Goal: Task Accomplishment & Management: Complete application form

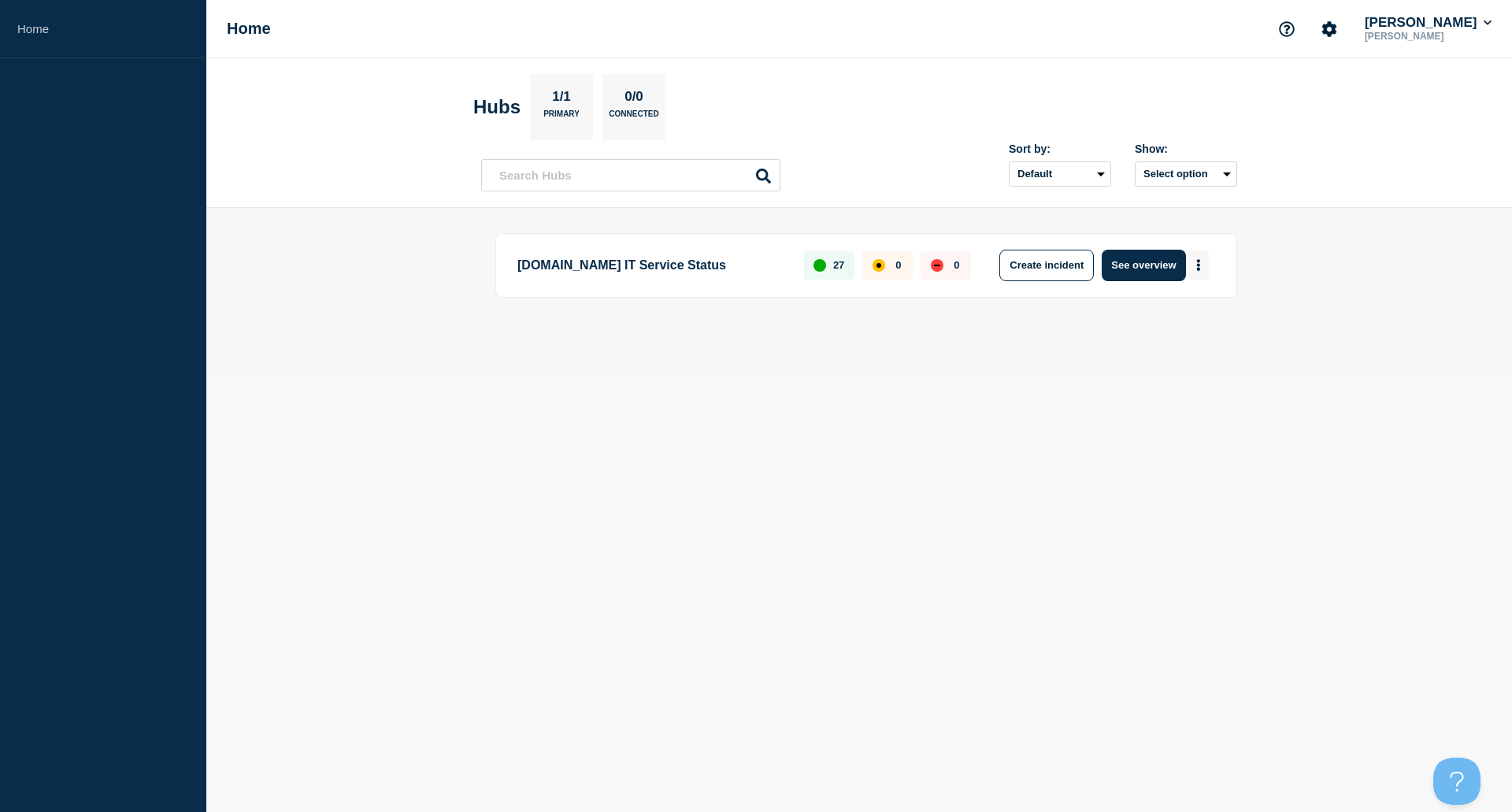
drag, startPoint x: 1218, startPoint y: 265, endPoint x: 1195, endPoint y: 274, distance: 24.7
click at [1218, 266] on div "[DOMAIN_NAME] IT Service Status 27 0 0 Create incident See overview" at bounding box center [866, 266] width 742 height 65
click at [1194, 274] on button "More actions" at bounding box center [1198, 265] width 20 height 29
click at [1175, 316] on button "Create maintenance" at bounding box center [1193, 312] width 107 height 14
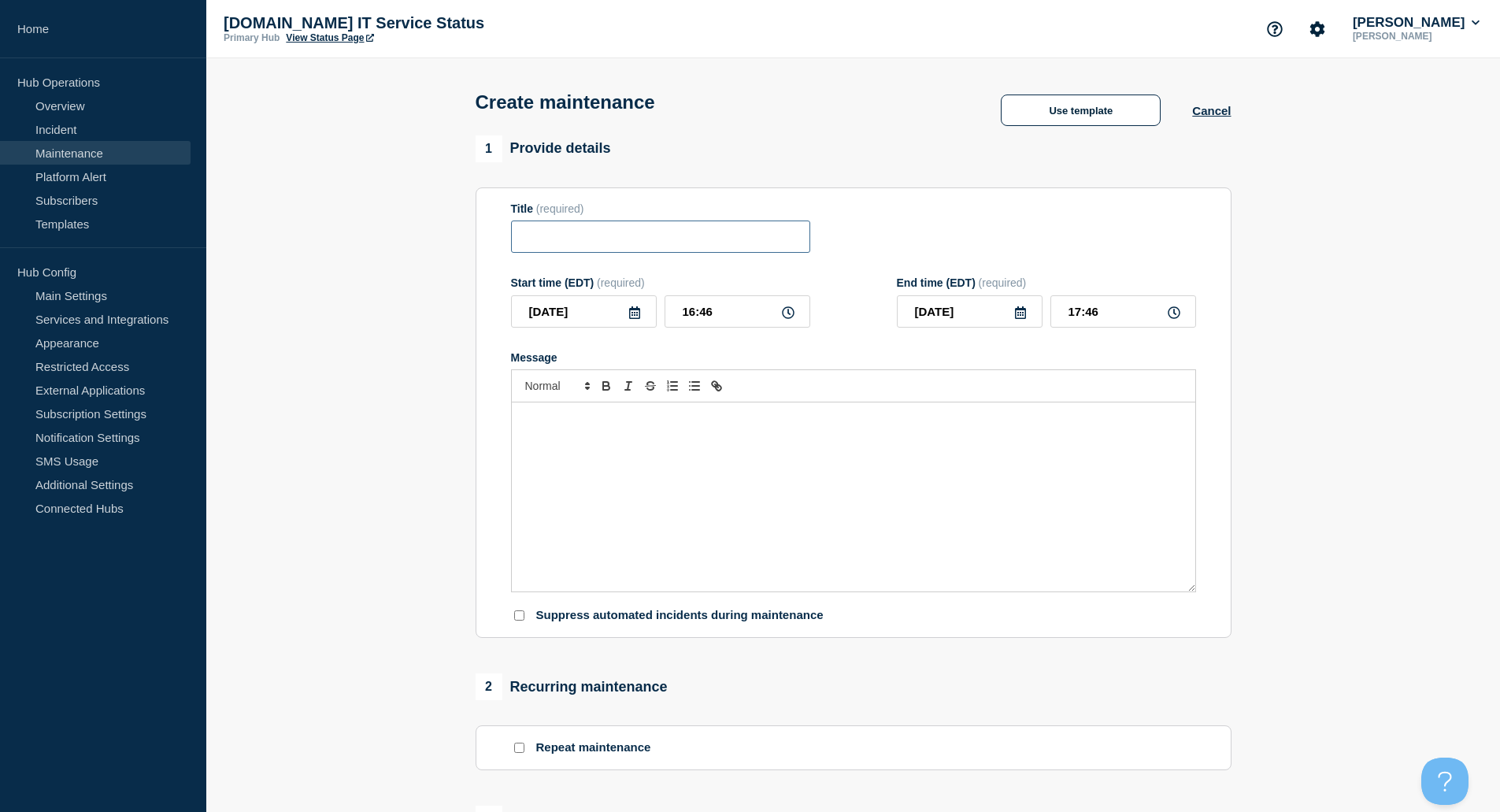
click at [717, 240] on input "Title" at bounding box center [660, 236] width 300 height 32
click at [1068, 113] on button "Use template" at bounding box center [1081, 110] width 160 height 31
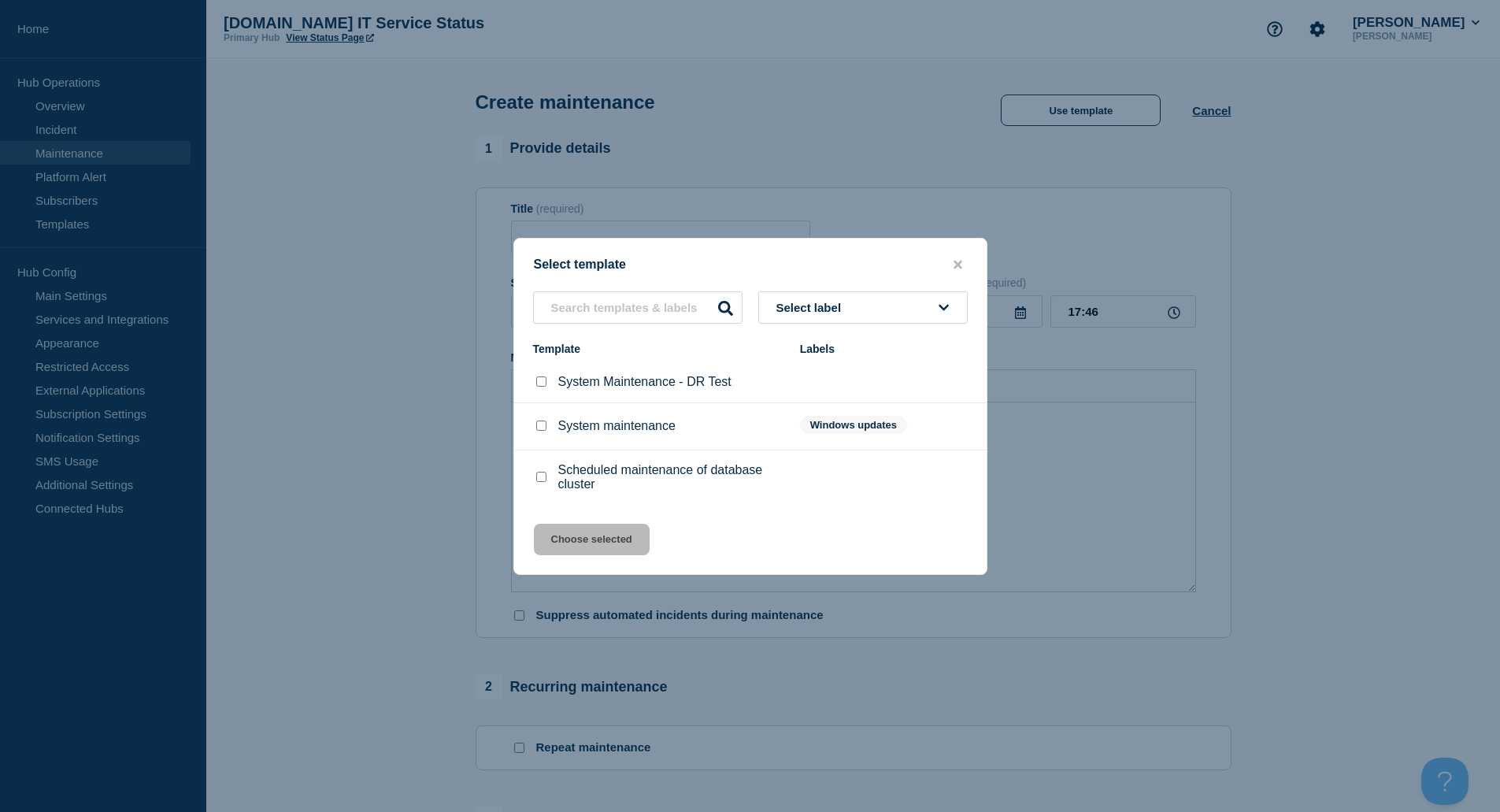
click at [545, 431] on div at bounding box center [541, 426] width 16 height 16
click at [541, 430] on input "System maintenance checkbox" at bounding box center [541, 425] width 10 height 10
checkbox input "true"
click at [596, 547] on button "Choose selected" at bounding box center [591, 539] width 115 height 31
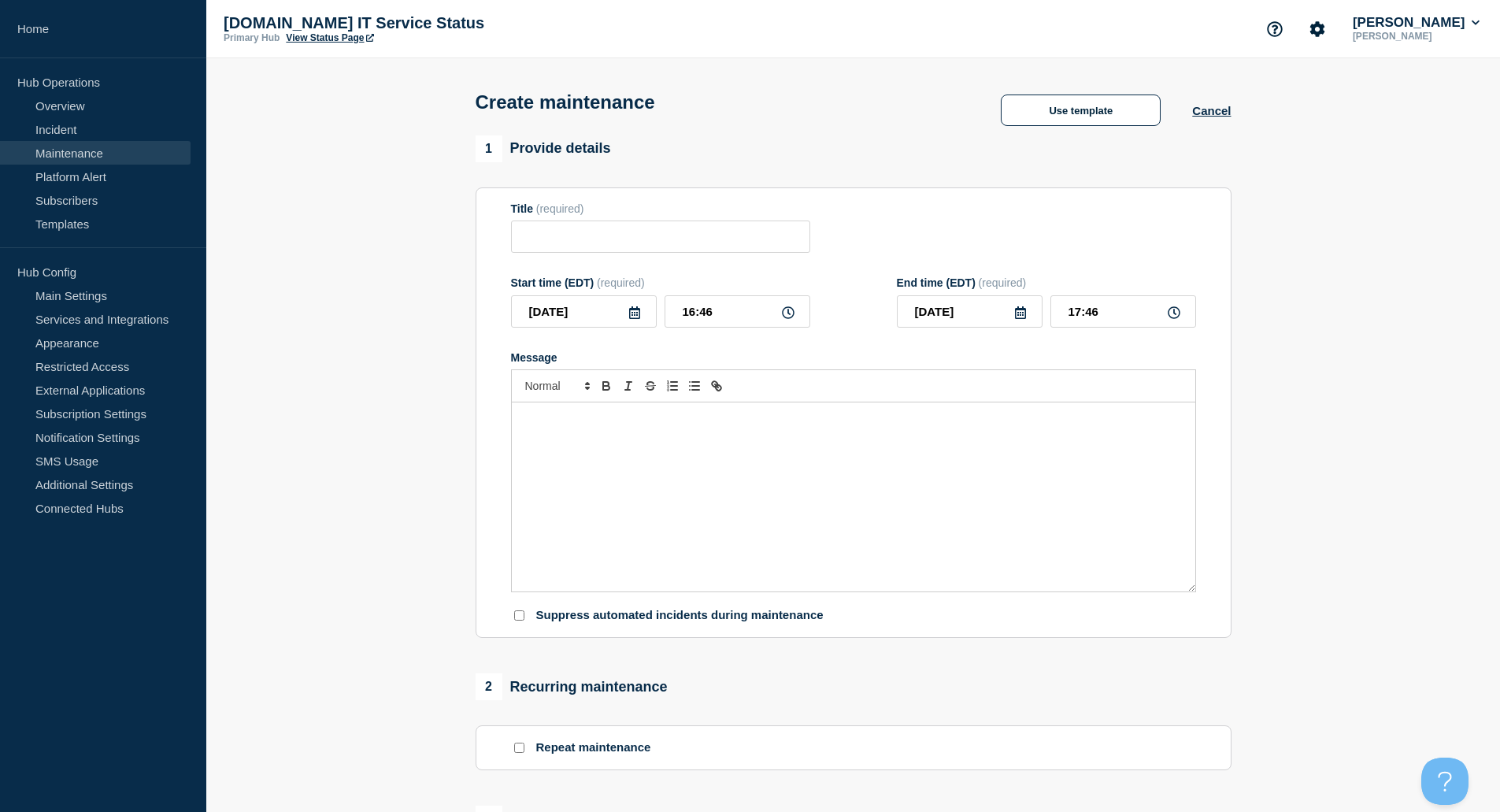
type input "System maintenance"
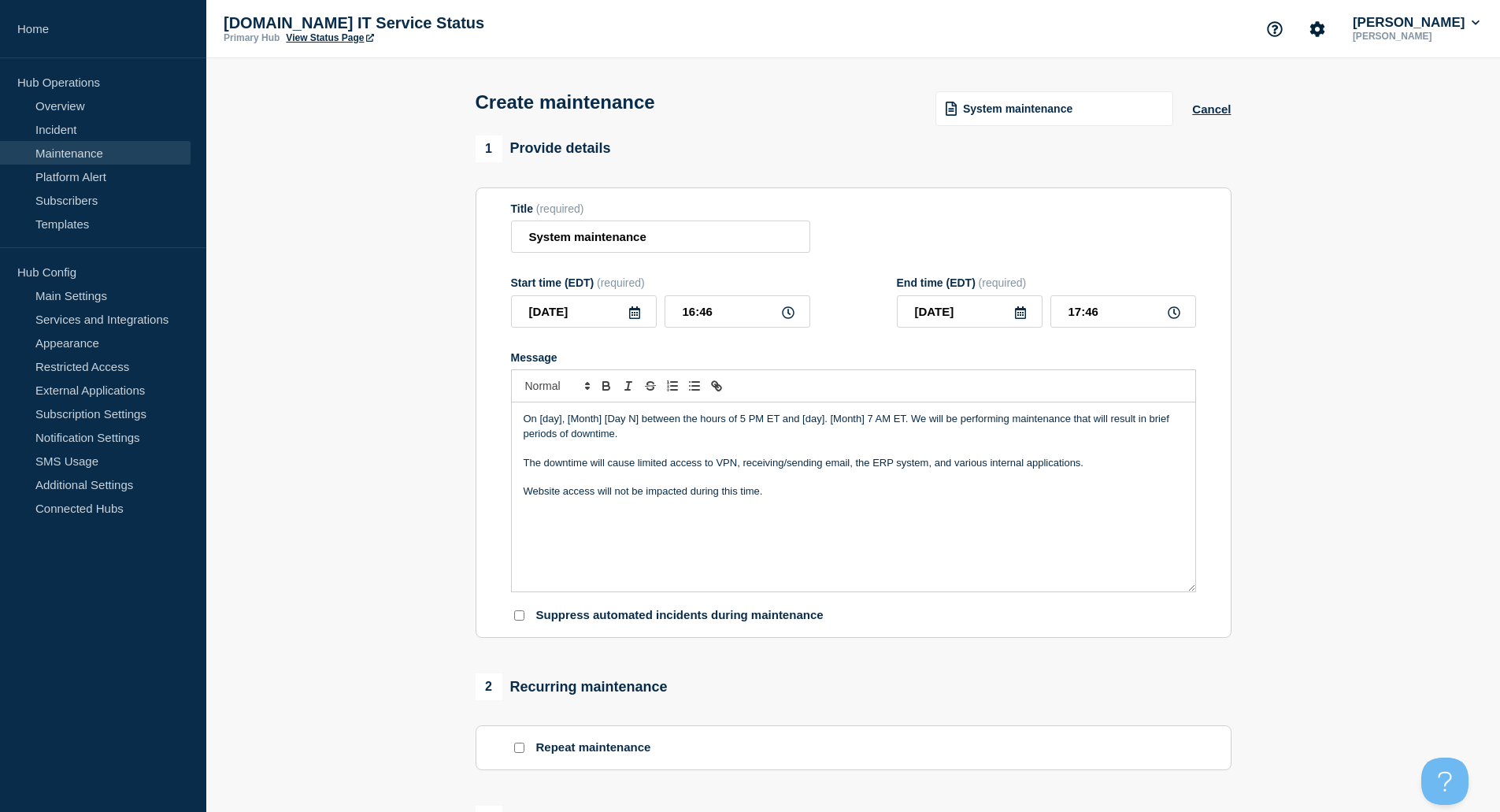
click at [638, 316] on icon at bounding box center [635, 312] width 13 height 13
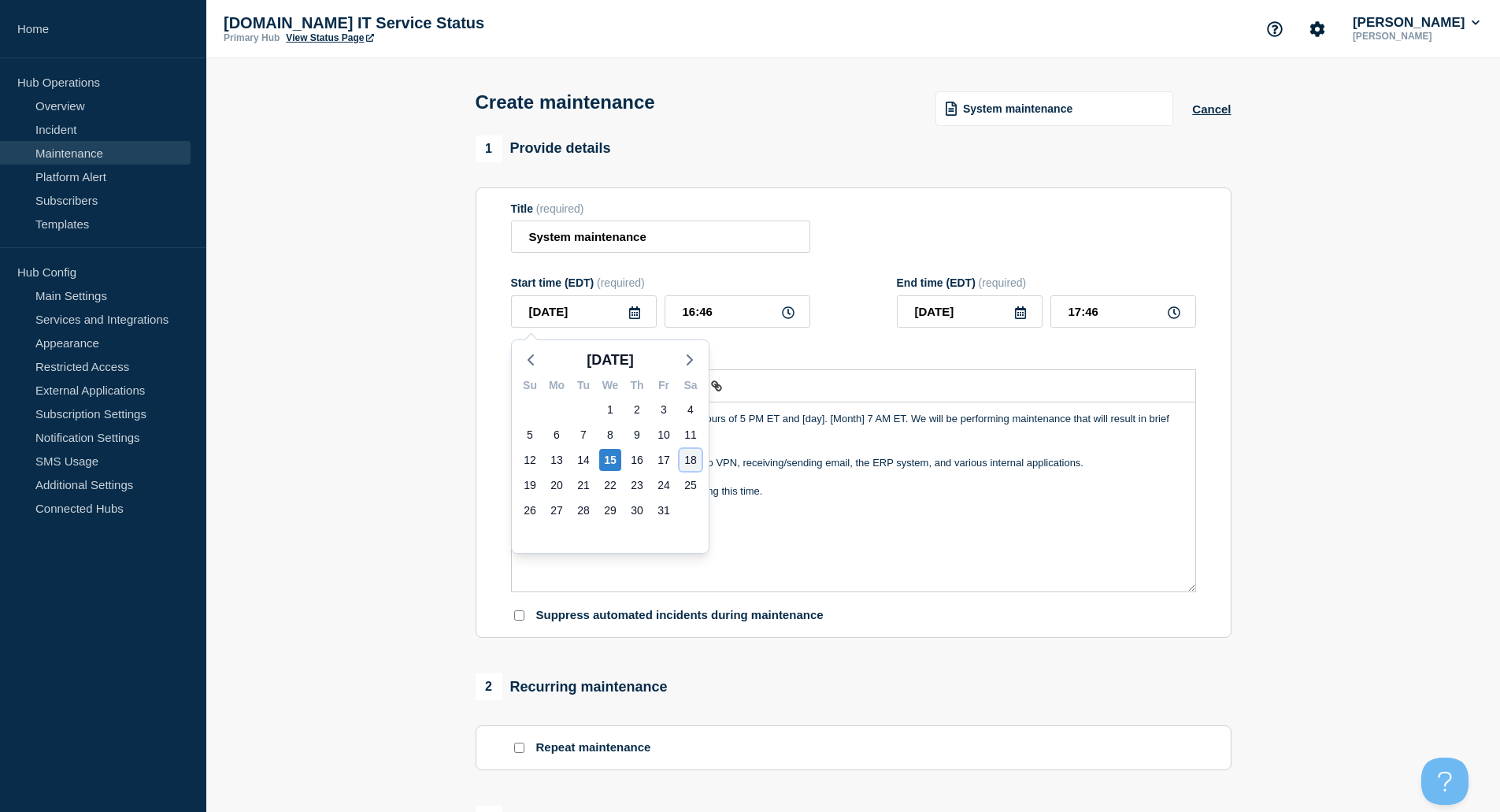
click at [696, 458] on div "18" at bounding box center [690, 459] width 22 height 22
type input "2025-10-18"
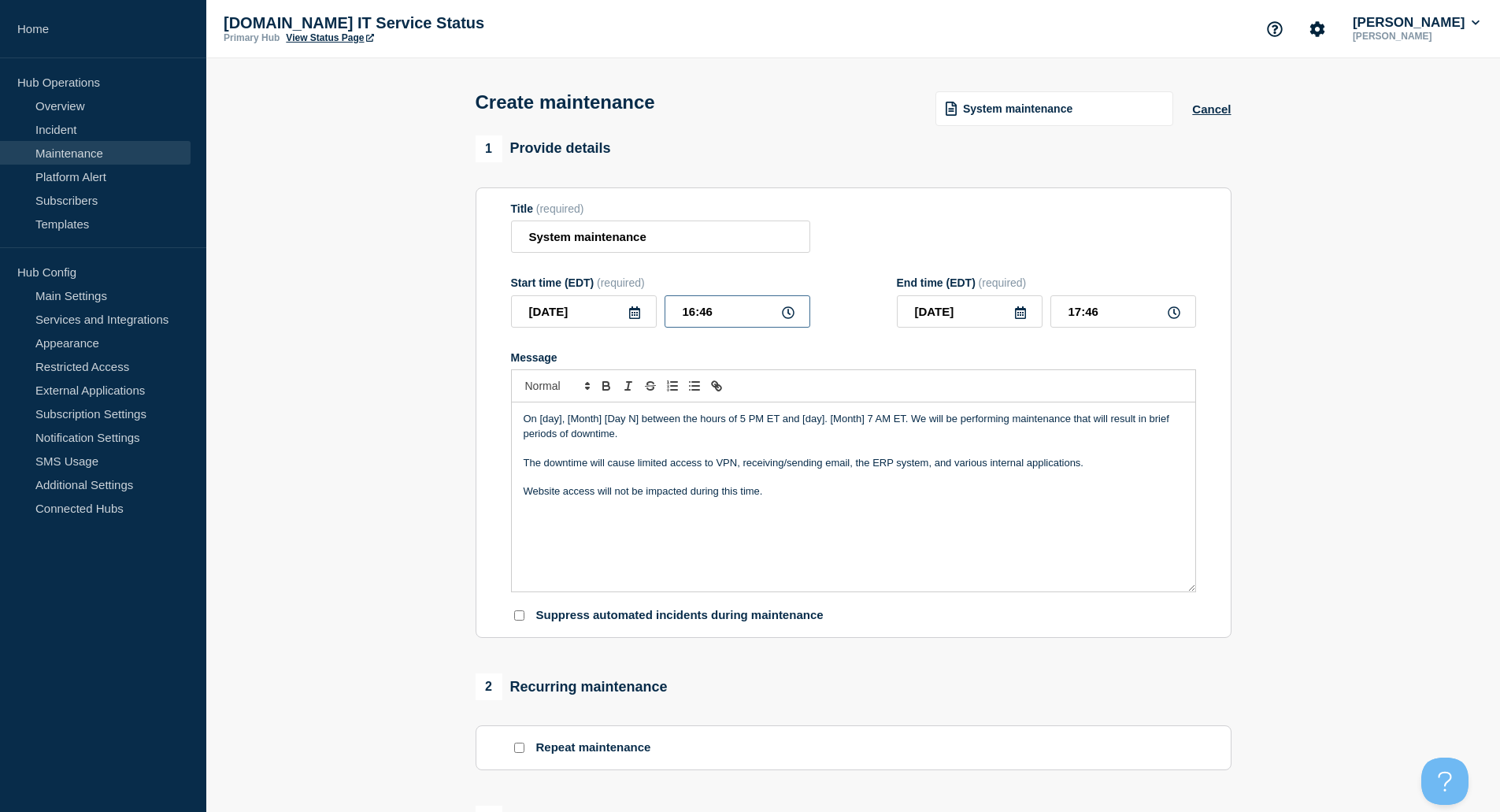
click at [697, 320] on input "16:46" at bounding box center [737, 312] width 145 height 32
click at [789, 317] on icon at bounding box center [789, 312] width 13 height 13
click at [692, 313] on input "16:46" at bounding box center [737, 312] width 145 height 32
type input "17:46"
type input "18:46"
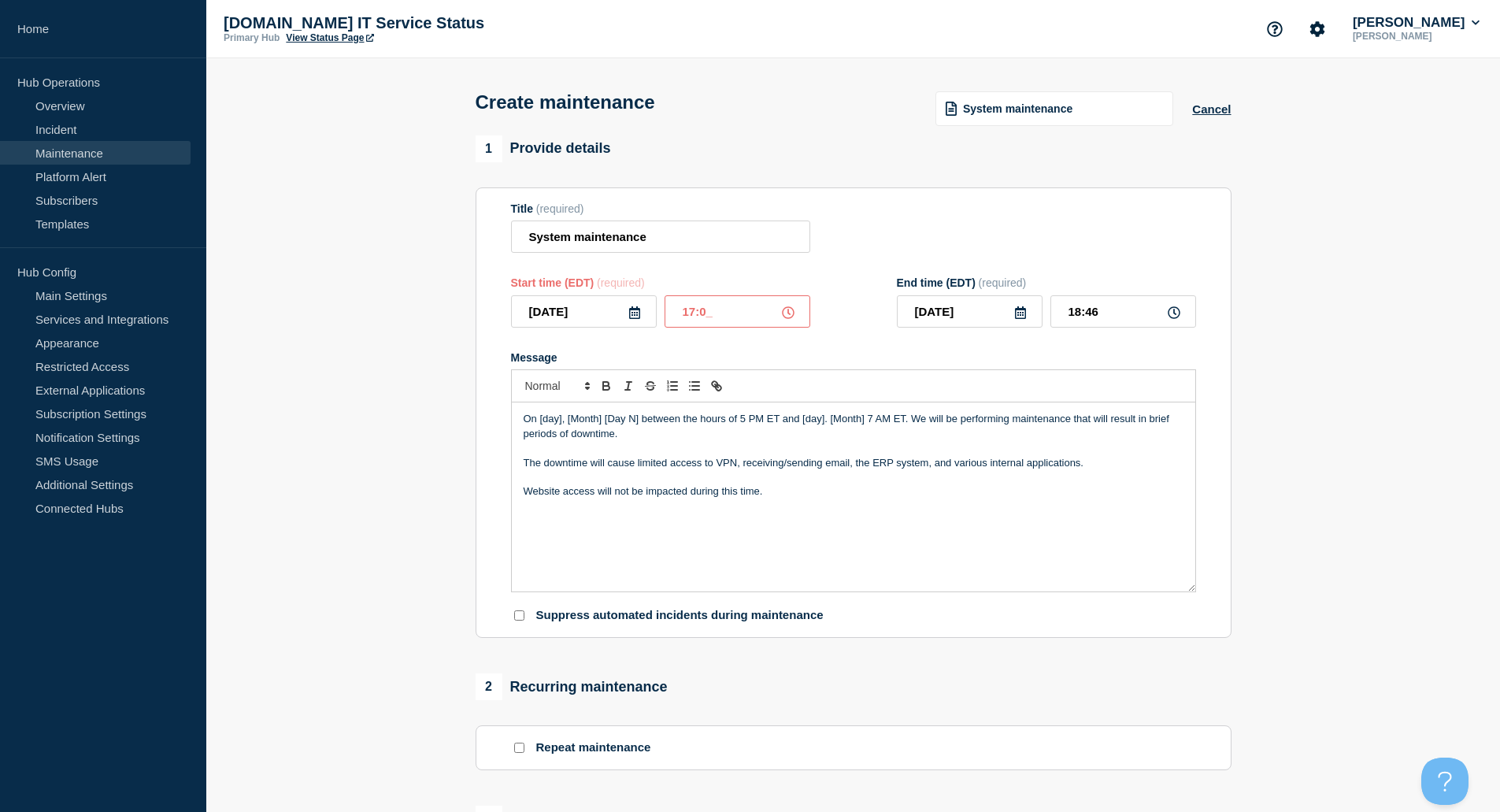
type input "17:00"
type input "18:00"
click at [1014, 318] on icon at bounding box center [1020, 312] width 13 height 13
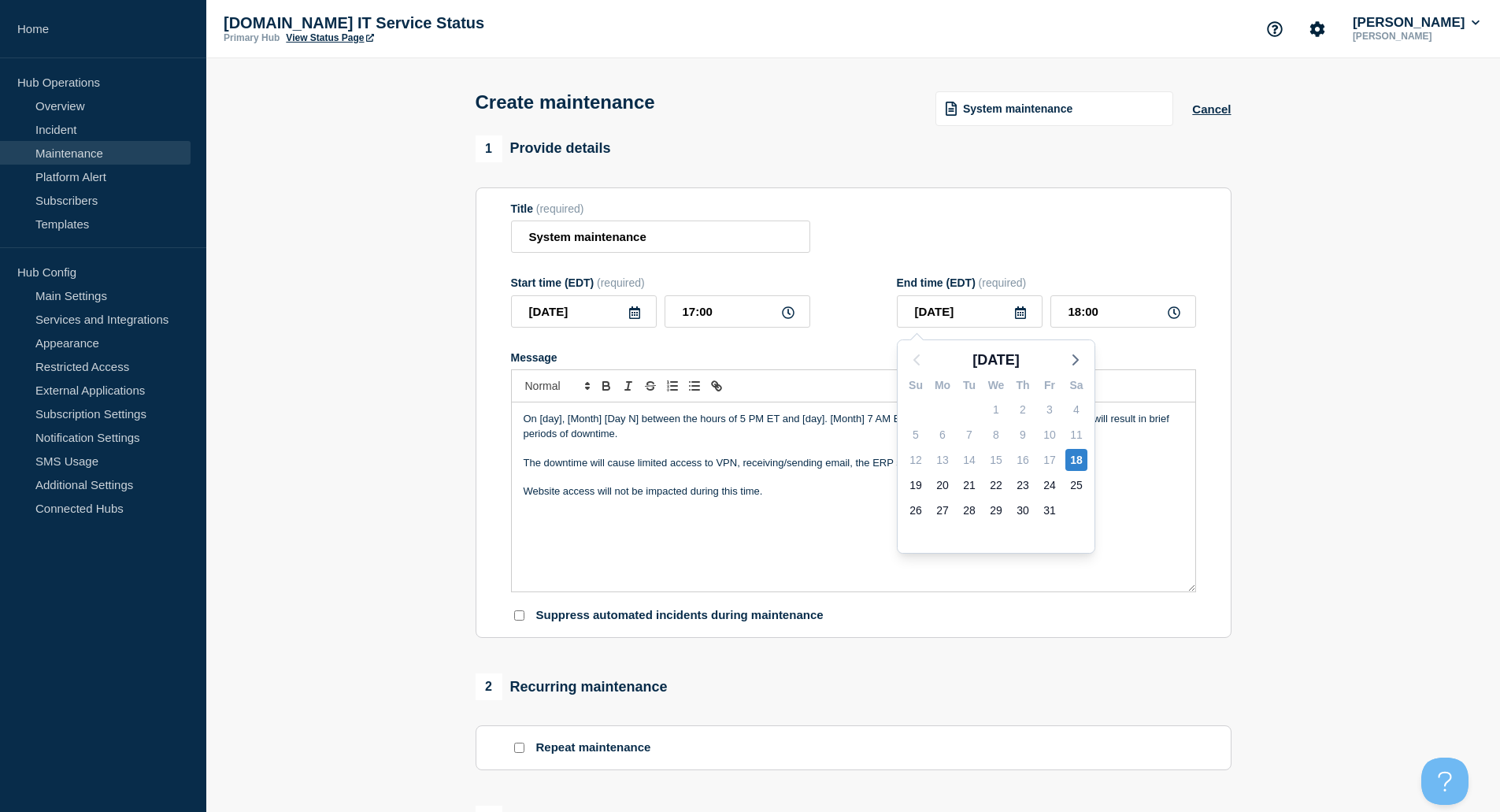
click at [904, 482] on div "19" at bounding box center [916, 484] width 27 height 25
click at [920, 488] on div "19" at bounding box center [916, 484] width 22 height 22
type input "2025-10-19"
drag, startPoint x: 1078, startPoint y: 314, endPoint x: 1045, endPoint y: 314, distance: 33.0
click at [1045, 314] on div "2025-10-19 18:00" at bounding box center [1046, 312] width 300 height 32
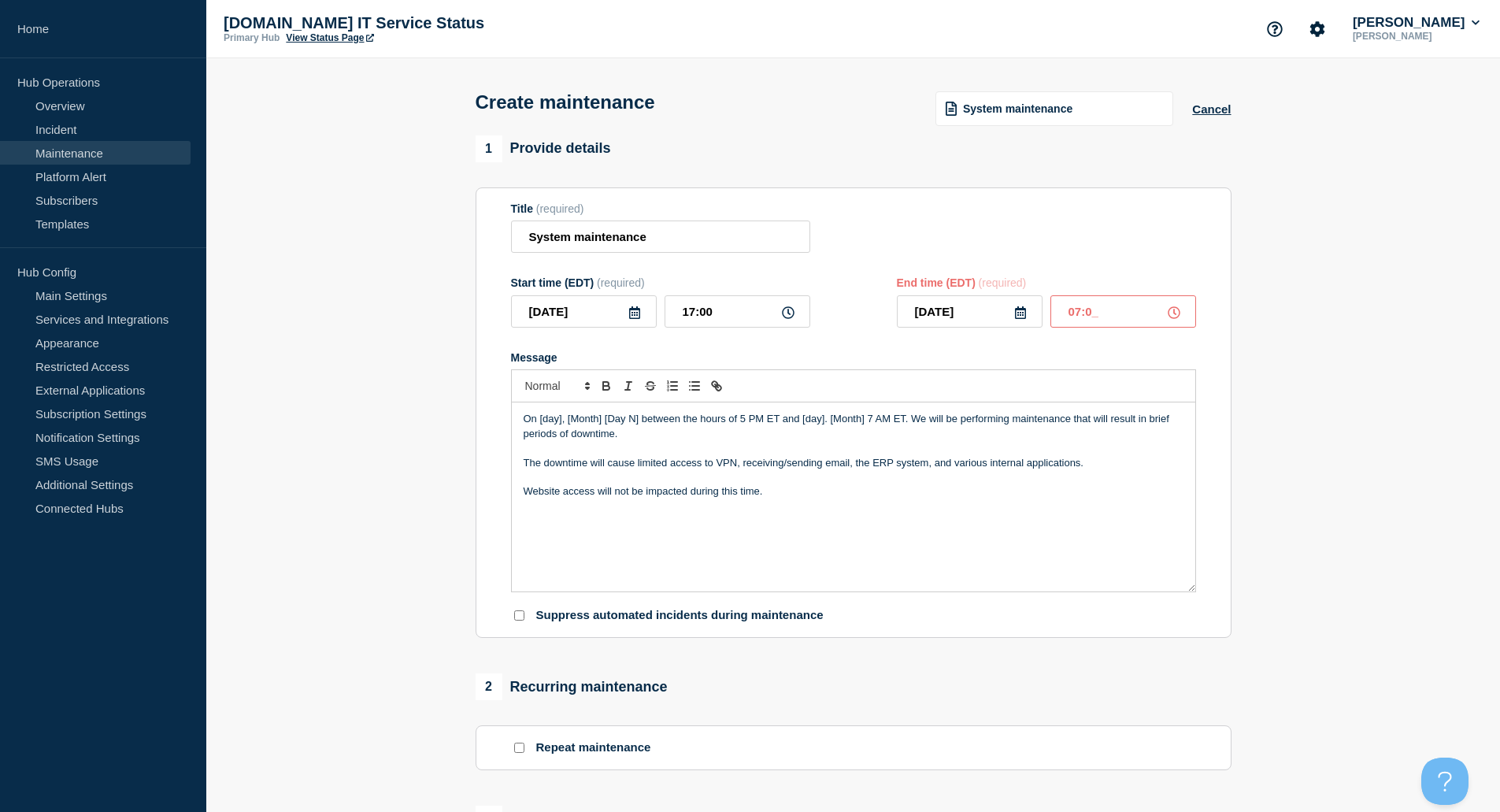
type input "07:00"
drag, startPoint x: 538, startPoint y: 418, endPoint x: 580, endPoint y: 422, distance: 42.2
click at [580, 422] on p "On [day], [Month] [Day N] between the hours of 5 PM ET and [day]. [Month] 7 AM …" at bounding box center [853, 426] width 660 height 29
click at [571, 421] on p "On [day], [Month] [Day N] between the hours of 5 PM ET and [day]. [Month] 7 AM …" at bounding box center [853, 426] width 660 height 29
drag, startPoint x: 542, startPoint y: 423, endPoint x: 643, endPoint y: 428, distance: 101.1
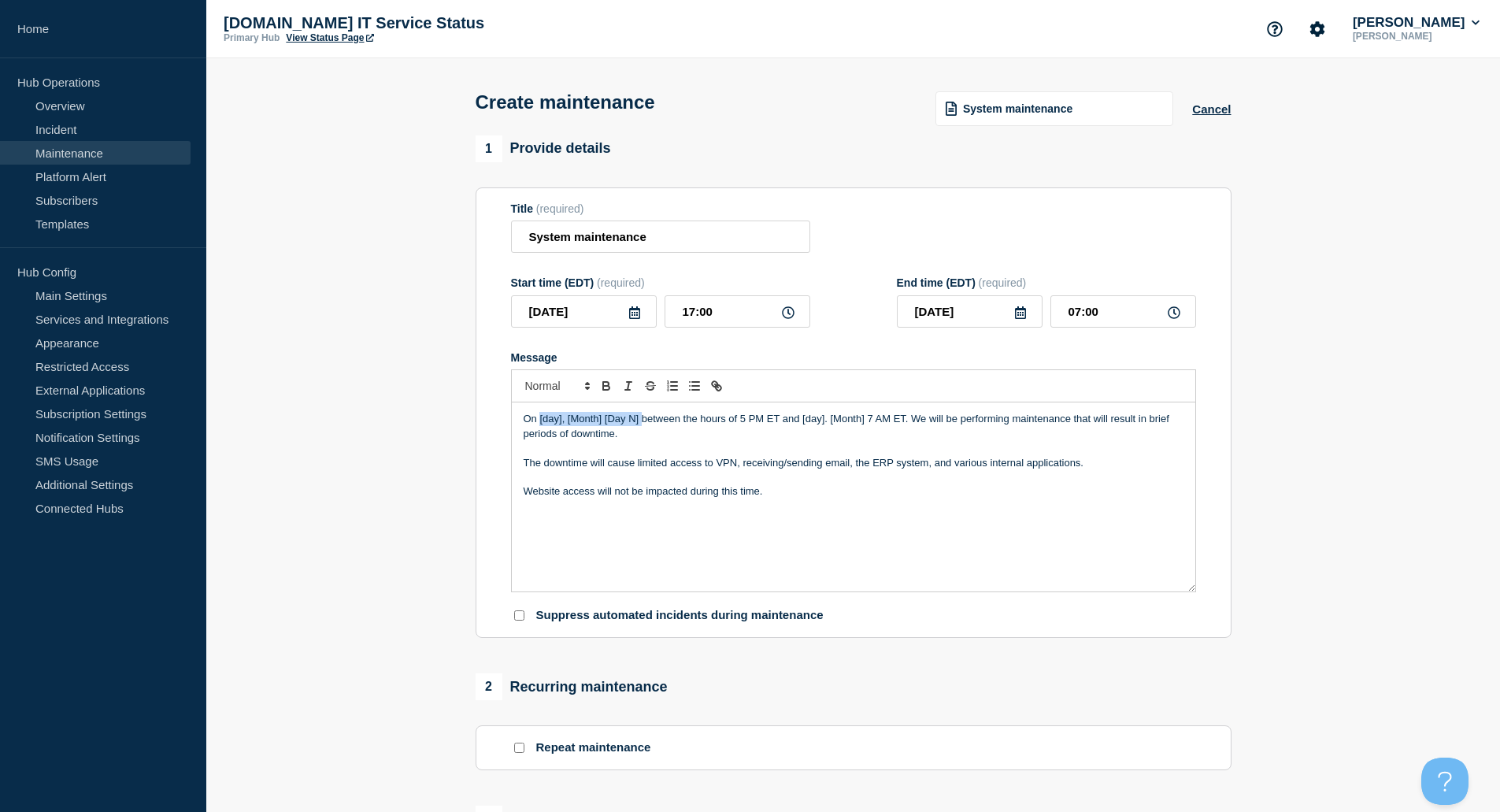
click at [643, 428] on p "On [day], [Month] [Day N] between the hours of 5 PM ET and [day]. [Month] 7 AM …" at bounding box center [853, 426] width 660 height 29
click at [674, 416] on p "On Saturday Octobrer 28th between the hours of 5 PM ET and [day]. [Month] 7 AM …" at bounding box center [853, 426] width 660 height 29
drag, startPoint x: 674, startPoint y: 416, endPoint x: 901, endPoint y: 563, distance: 270.4
click at [901, 563] on div "On Saturday Octobrer 28th between the hours of 5 PM ET and [day]. [Month] 7 AM …" at bounding box center [853, 496] width 684 height 189
click at [899, 543] on div "On Saturday Octobrer 28th between the hours of 5 PM ET and [day]. [Month] 7 AM …" at bounding box center [853, 496] width 684 height 189
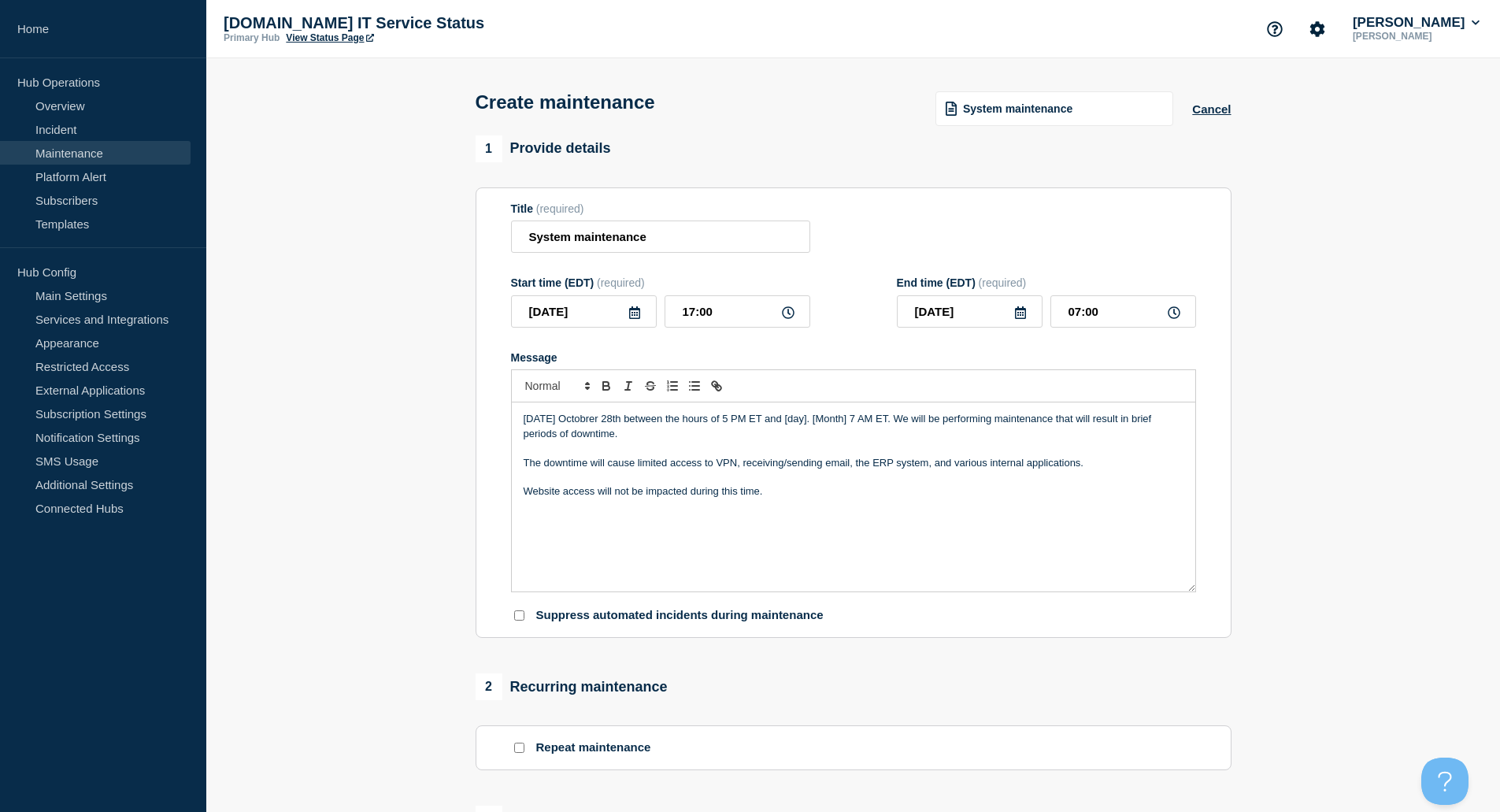
drag, startPoint x: 864, startPoint y: 525, endPoint x: 830, endPoint y: 538, distance: 36.4
click at [830, 538] on div "On Saturday Octobrer 28th between the hours of 5 PM ET and [day]. [Month] 7 AM …" at bounding box center [853, 496] width 684 height 189
drag, startPoint x: 811, startPoint y: 421, endPoint x: 874, endPoint y: 428, distance: 63.4
click at [874, 428] on p "On Saturday Octobrer 28th between the hours of 5 PM ET and [day]. [Month] 7 AM …" at bounding box center [853, 426] width 660 height 29
drag, startPoint x: 855, startPoint y: 467, endPoint x: 921, endPoint y: 463, distance: 66.1
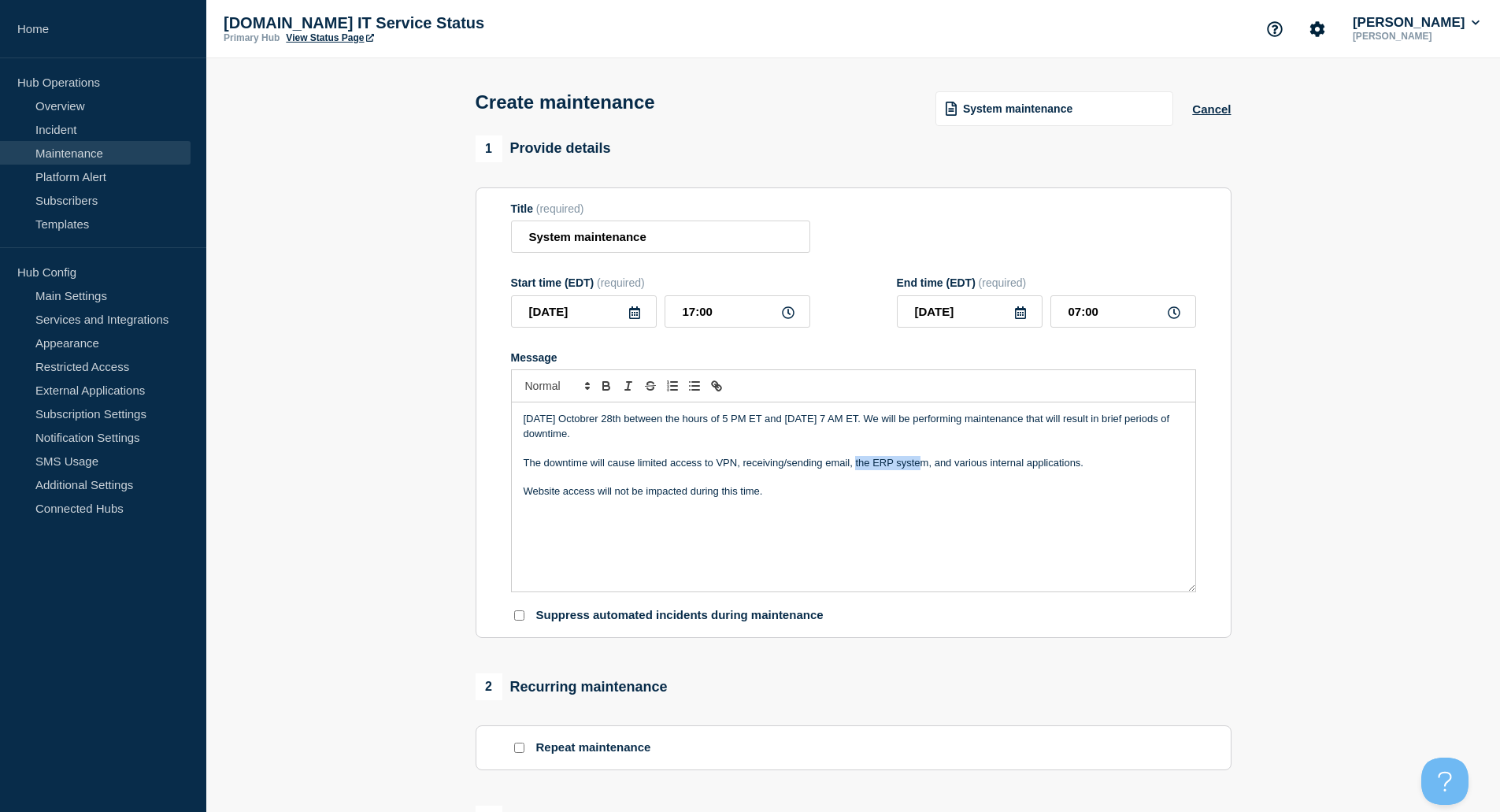
click at [921, 463] on p "The downtime will cause limited access to VPN, receiving/sending email, the ERP…" at bounding box center [853, 463] width 660 height 15
click at [576, 504] on div "On Saturday Octobrer 28th between the hours of 5 PM ET and Sunday October 19th …" at bounding box center [853, 496] width 684 height 189
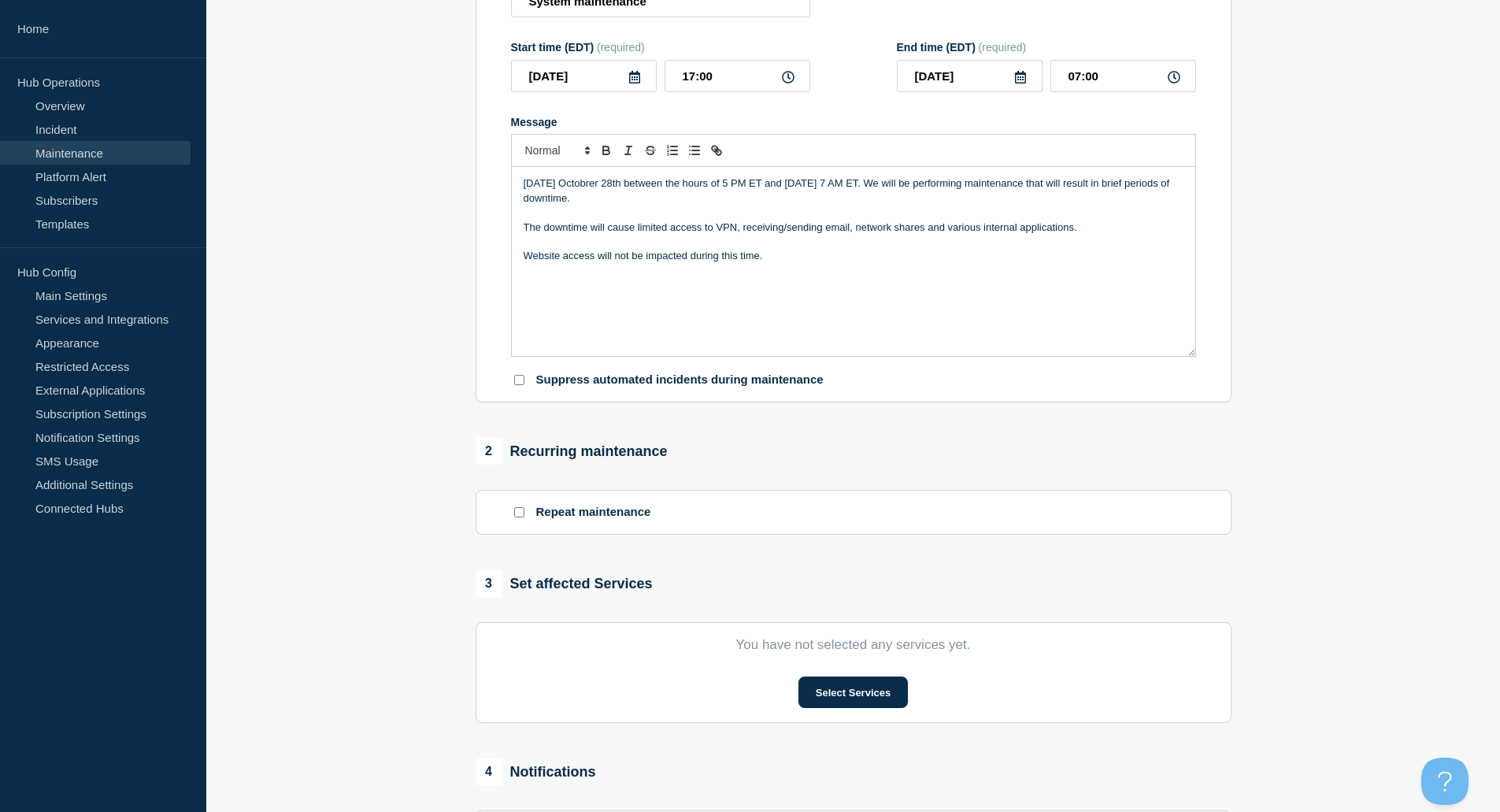
scroll to position [236, 0]
click at [524, 387] on div at bounding box center [519, 379] width 16 height 15
click at [520, 384] on input "Suppress automated incidents during maintenance" at bounding box center [519, 379] width 10 height 10
checkbox input "true"
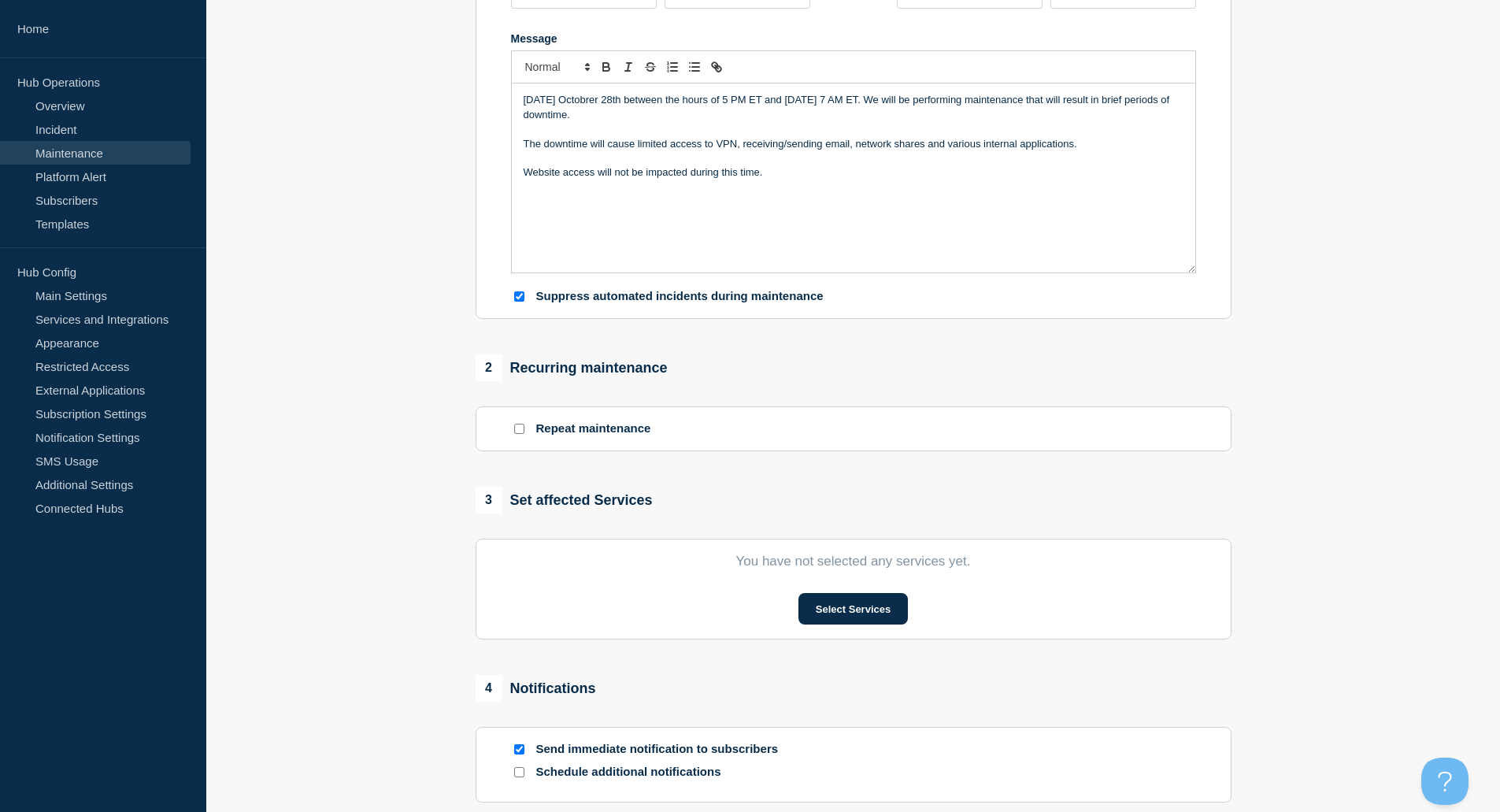
scroll to position [394, 0]
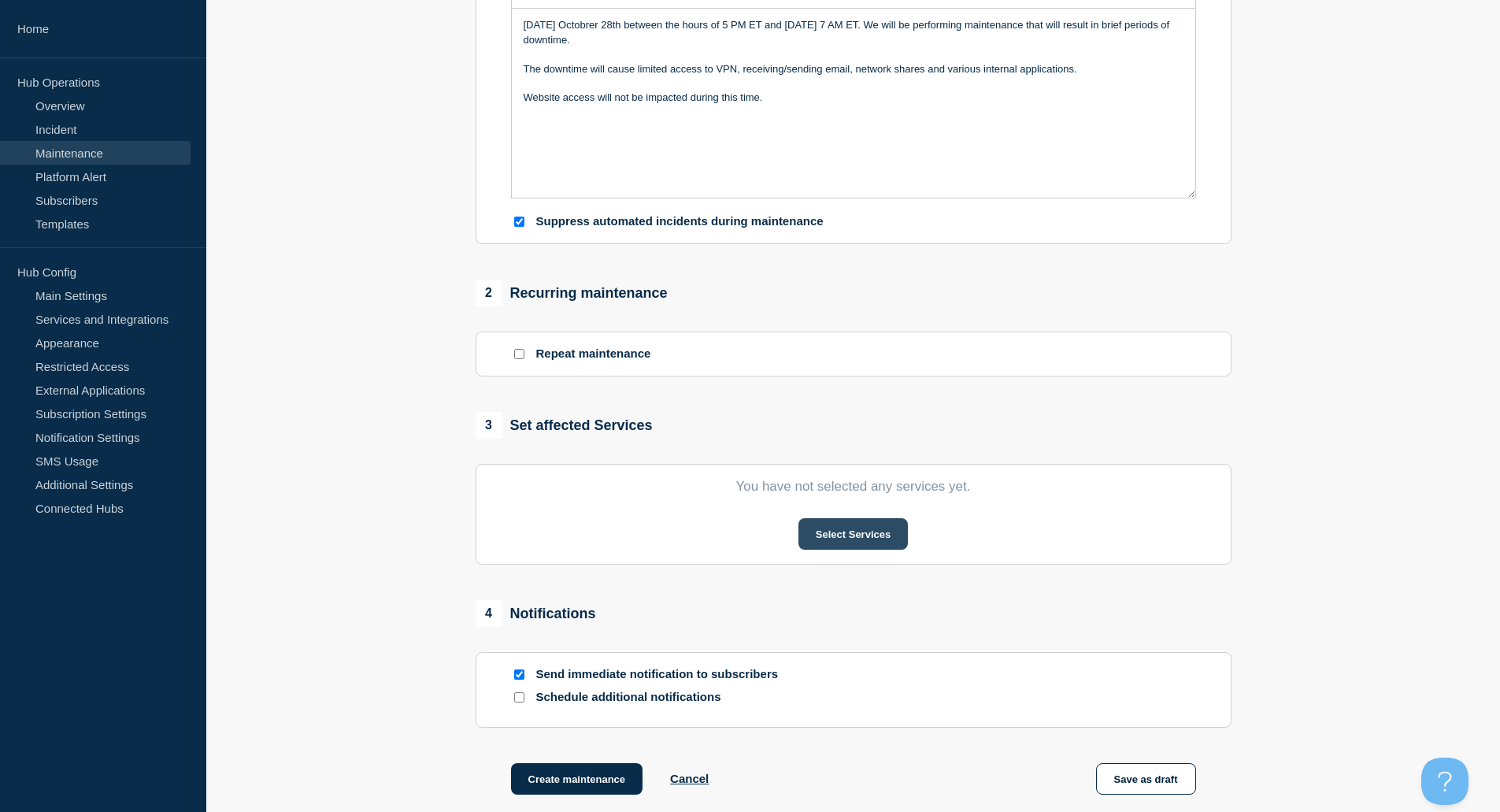
click at [824, 542] on button "Select Services" at bounding box center [853, 534] width 110 height 31
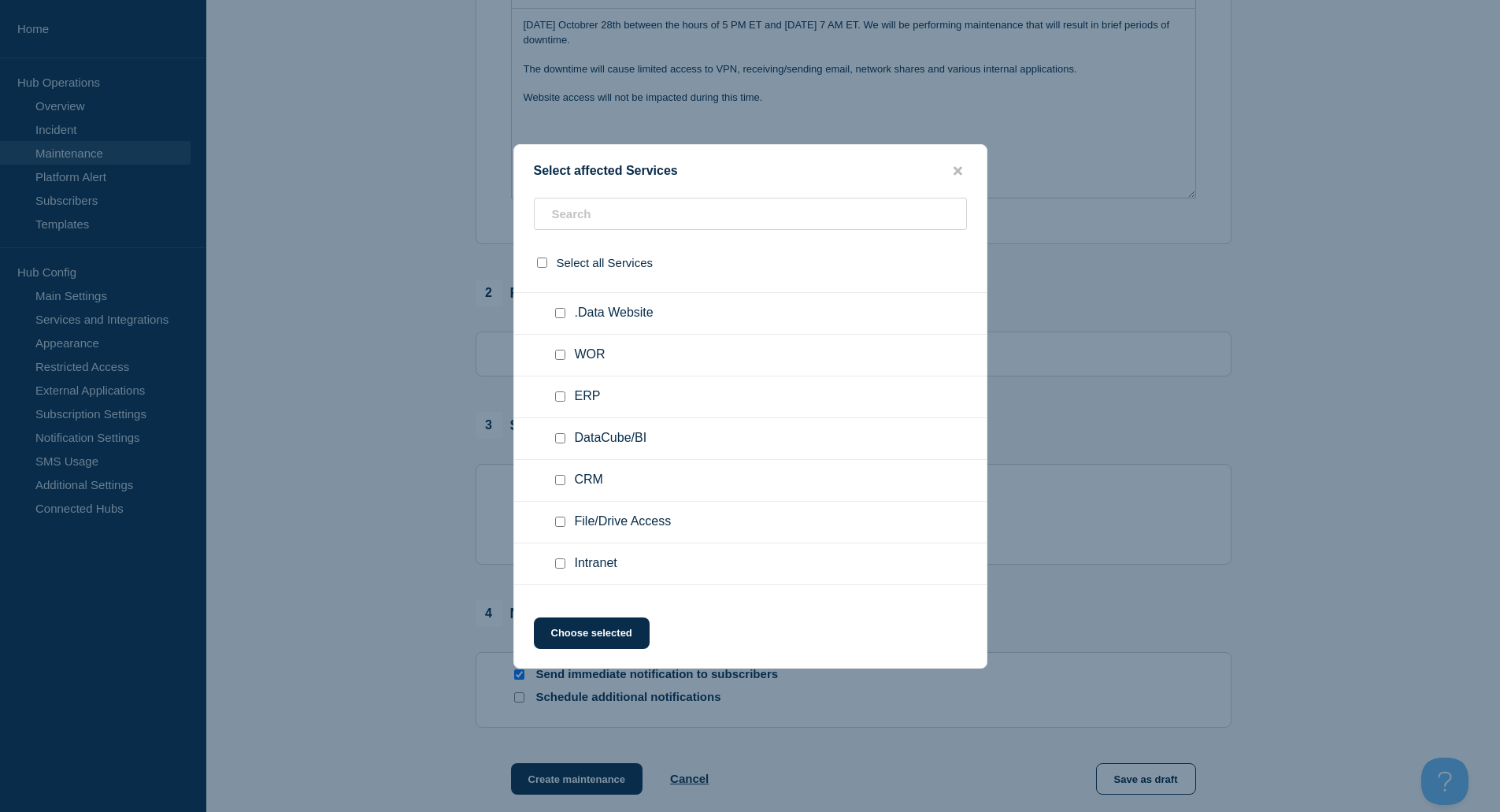
scroll to position [79, 0]
click at [562, 387] on div at bounding box center [564, 392] width 23 height 16
click at [559, 395] on input ".Data Website checkbox" at bounding box center [560, 391] width 10 height 10
checkbox input "true"
click at [559, 429] on input "WOR checkbox" at bounding box center [560, 433] width 10 height 10
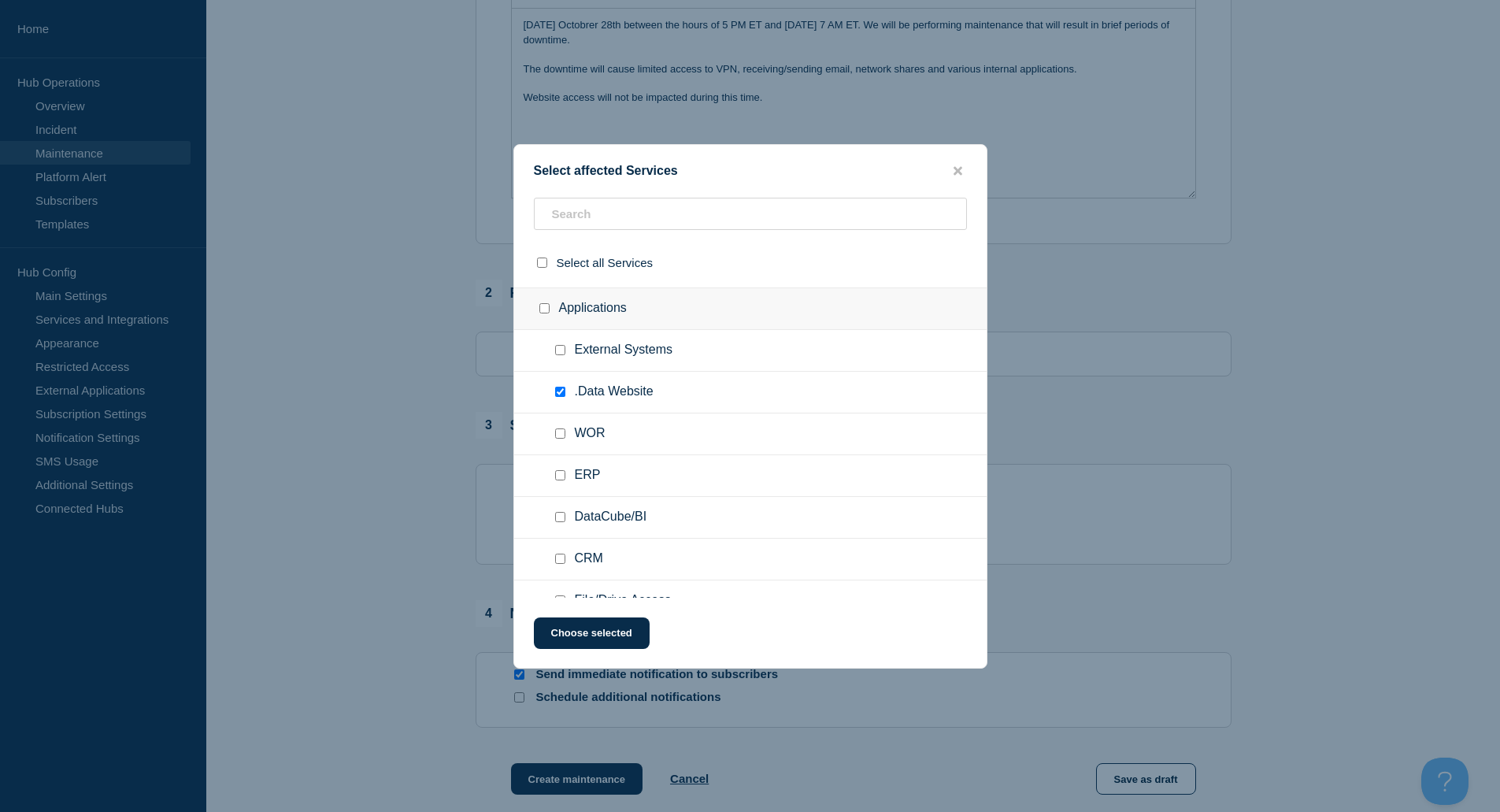
checkbox input "true"
click at [563, 443] on input "File/Drive Access checkbox" at bounding box center [560, 442] width 10 height 10
checkbox input "true"
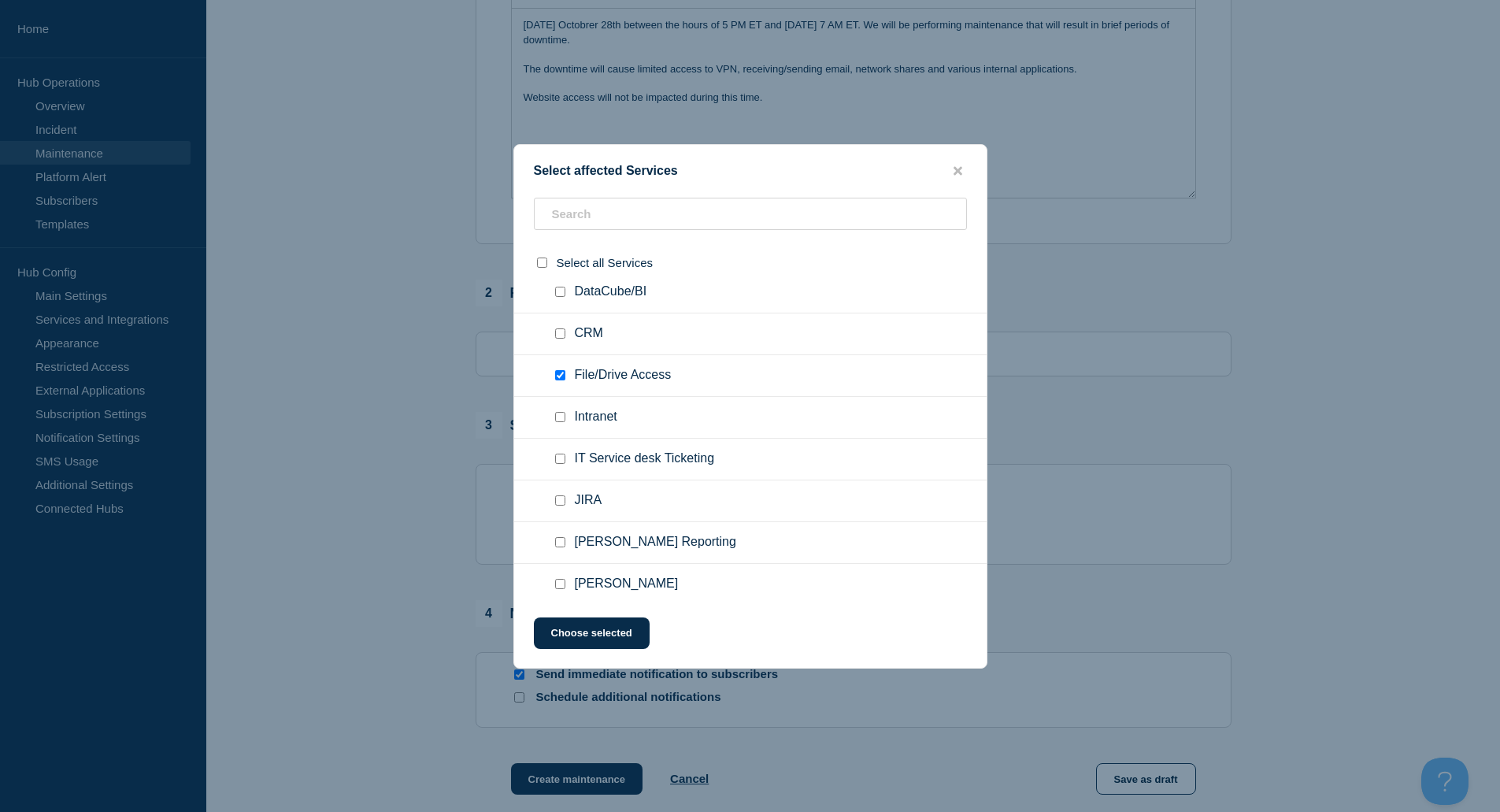
scroll to position [394, 0]
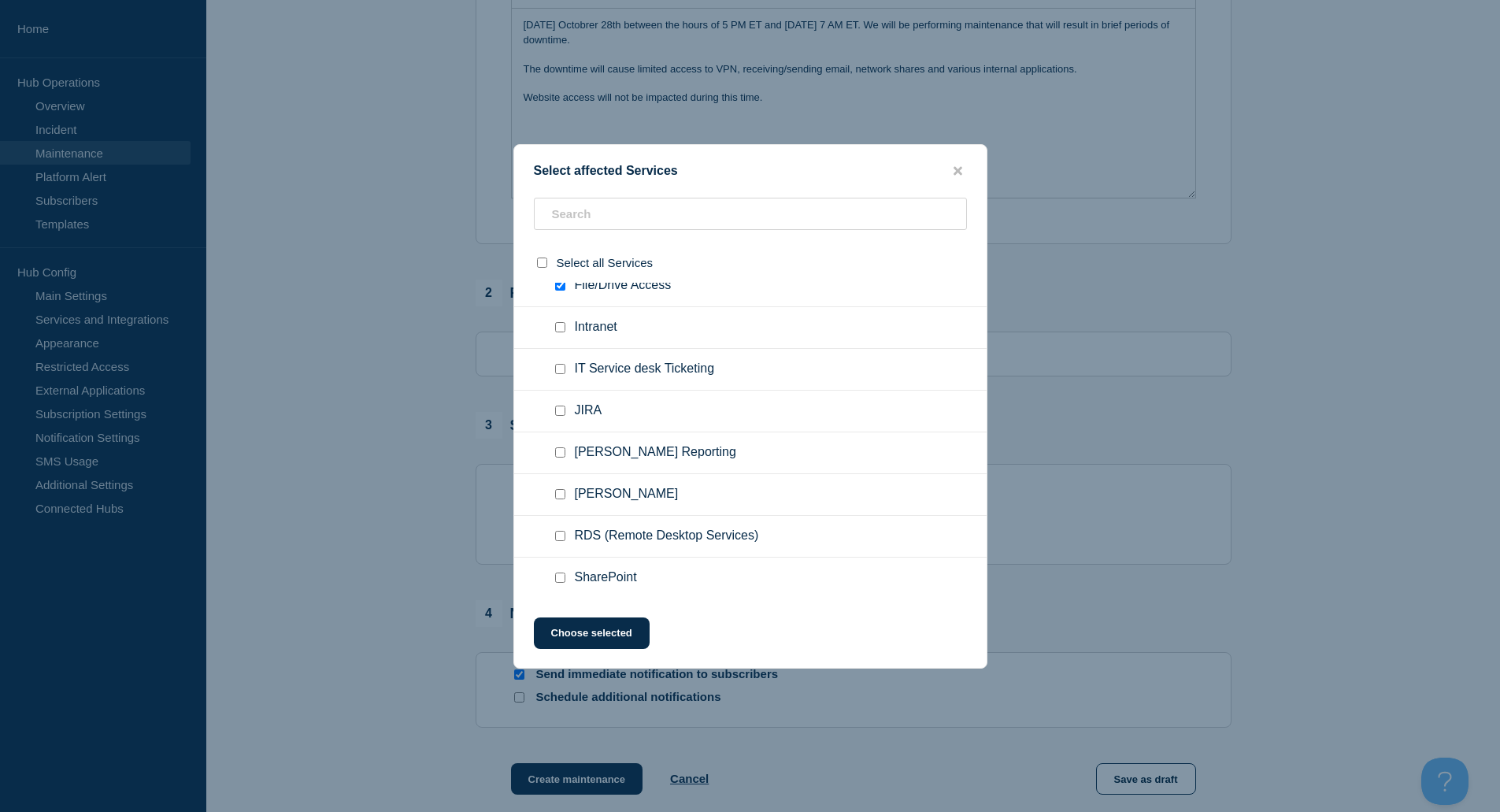
click at [556, 345] on ul "Intranet" at bounding box center [750, 328] width 472 height 42
click at [557, 333] on input "Intranet checkbox" at bounding box center [560, 327] width 10 height 10
checkbox input "true"
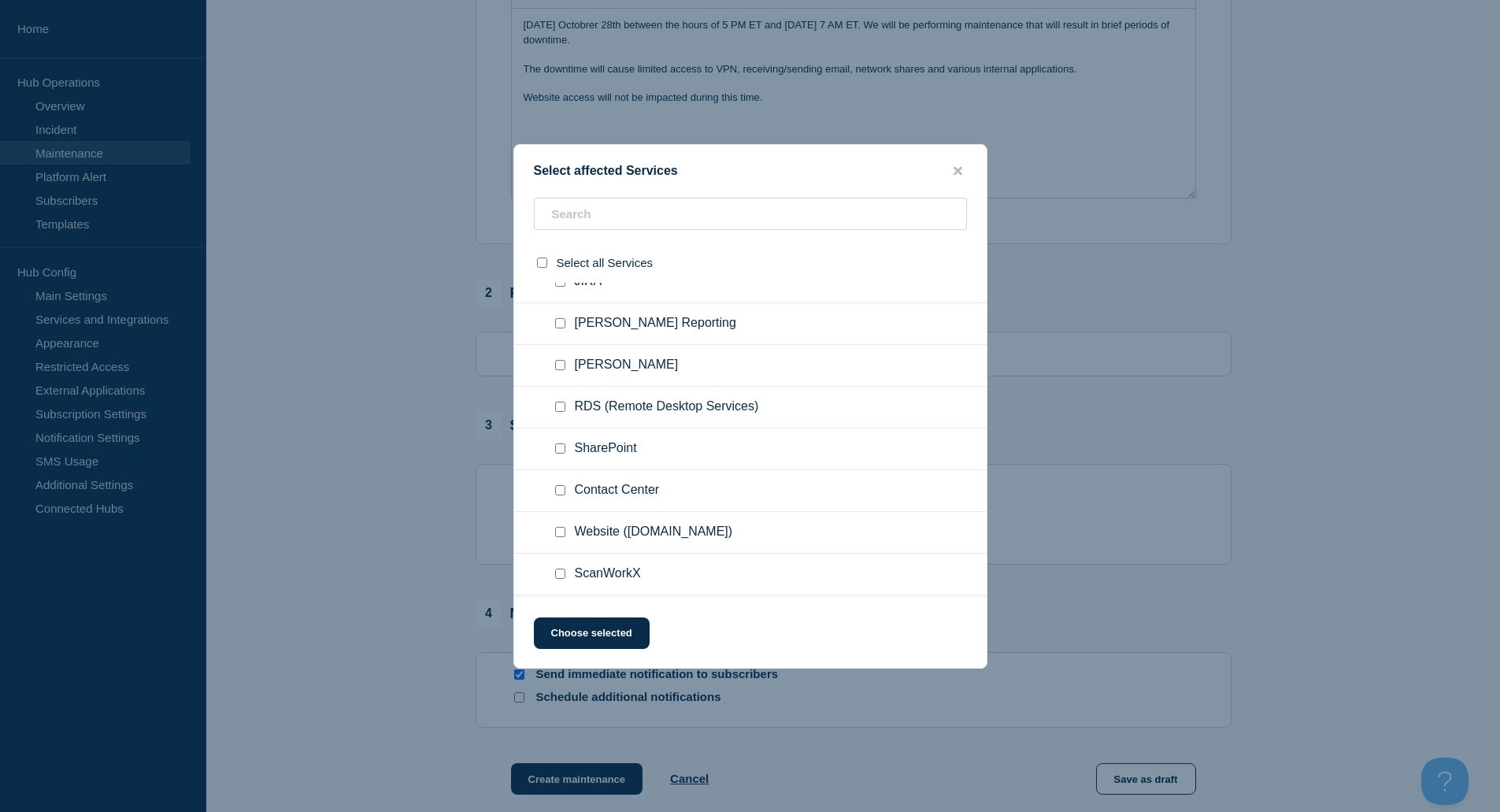
scroll to position [551, 0]
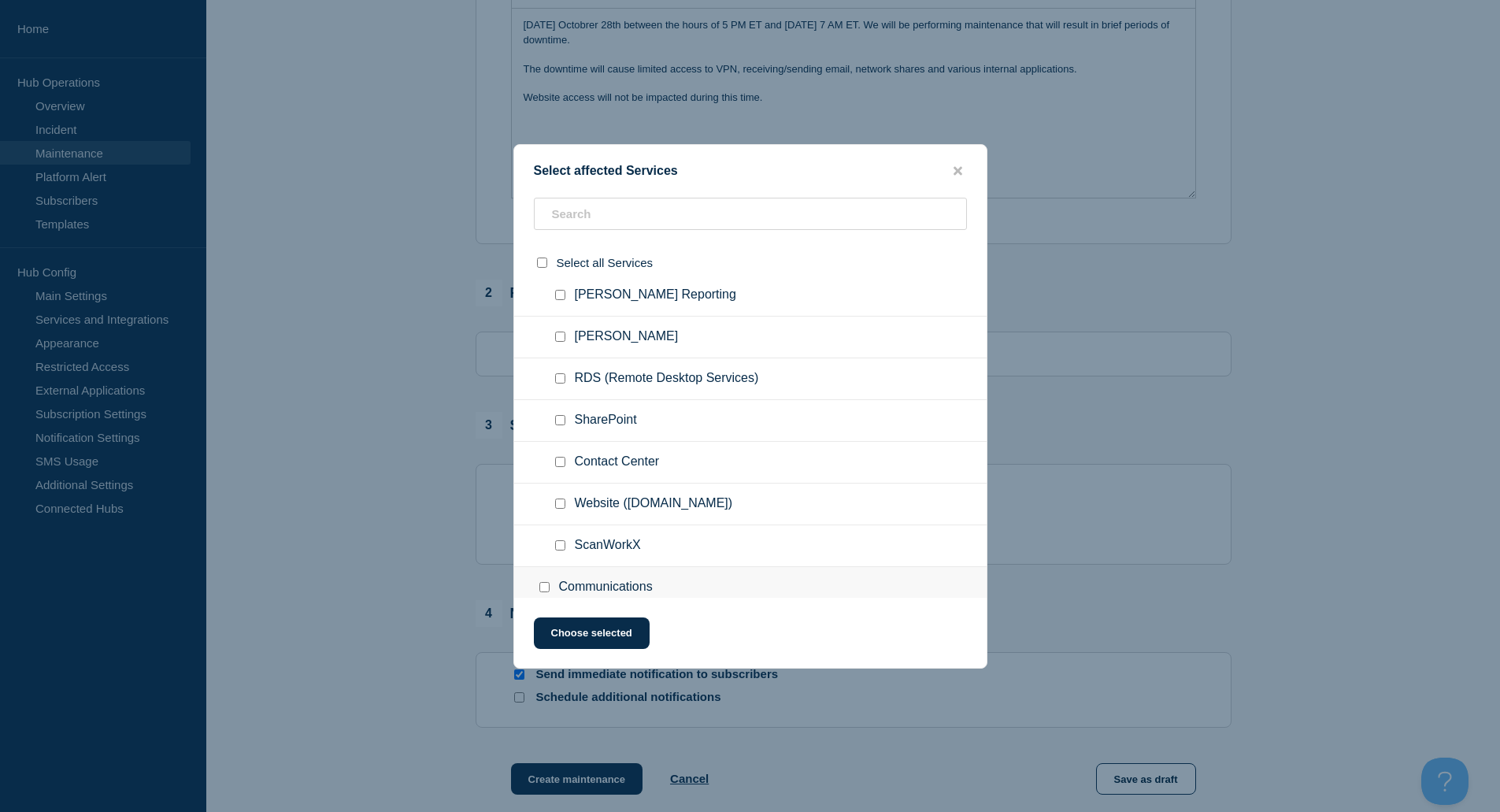
click at [558, 391] on ul "RDS (Remote Desktop Services)" at bounding box center [750, 379] width 472 height 42
click at [559, 383] on input "RDS (Remote Desktop Services) checkbox" at bounding box center [560, 378] width 10 height 10
checkbox input "true"
click at [559, 500] on input "Website (StarTech.com) checkbox" at bounding box center [560, 504] width 10 height 10
drag, startPoint x: 559, startPoint y: 504, endPoint x: 560, endPoint y: 514, distance: 10.0
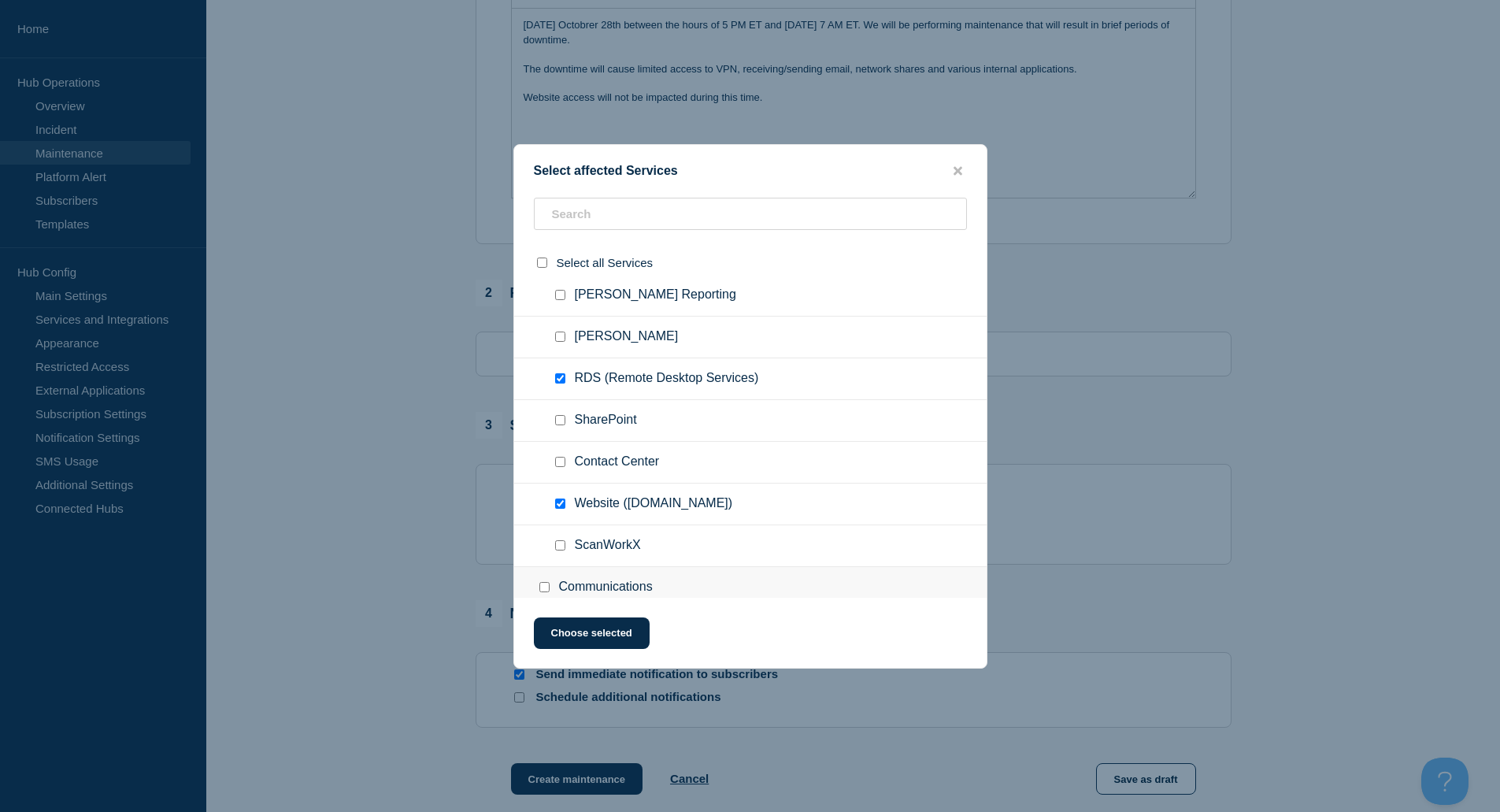
click at [560, 504] on input "Website (StarTech.com) checkbox" at bounding box center [560, 504] width 10 height 10
checkbox input "false"
click at [556, 550] on input "ScanWorkX checkbox" at bounding box center [560, 545] width 10 height 10
checkbox input "true"
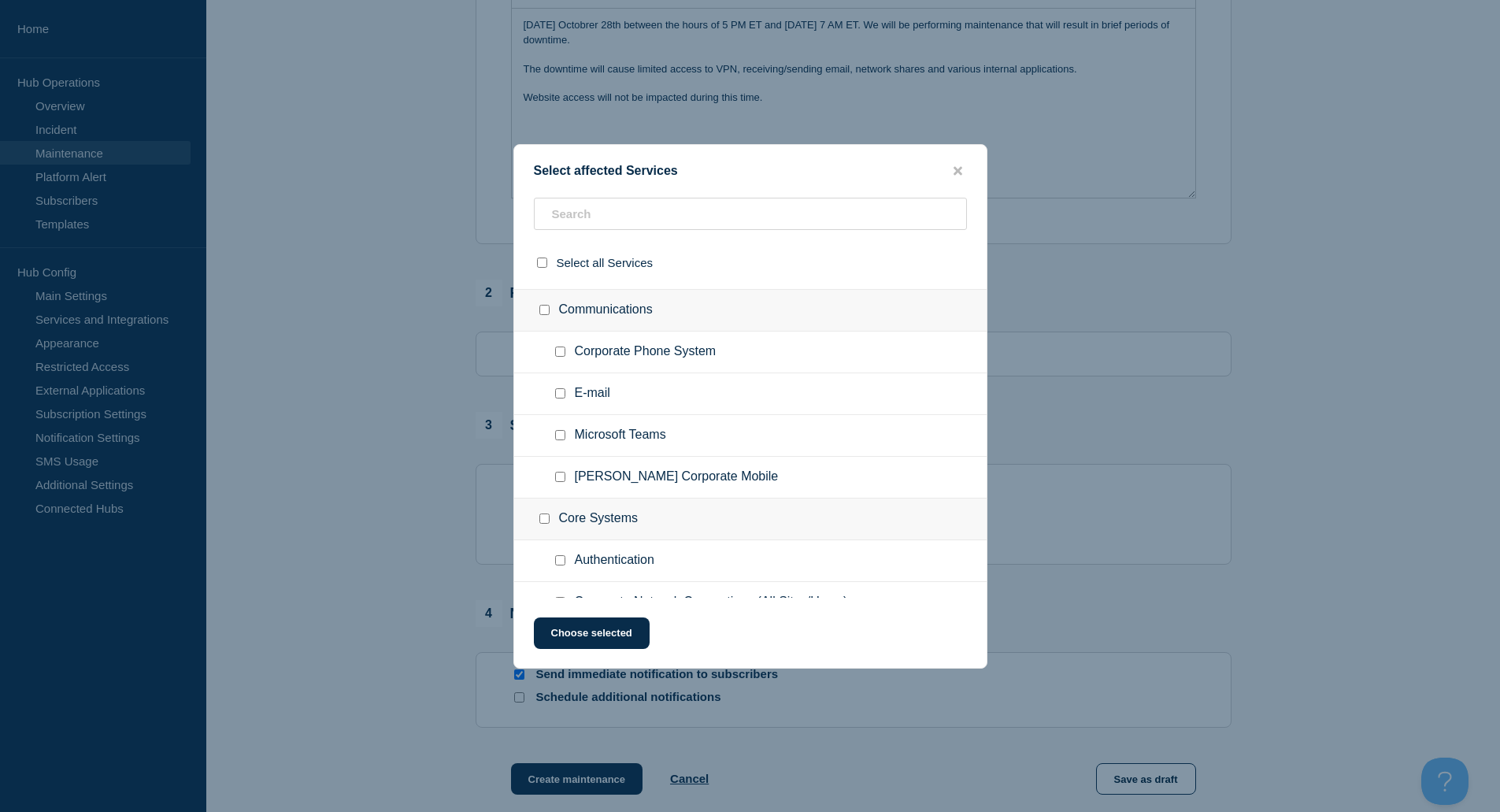
scroll to position [866, 0]
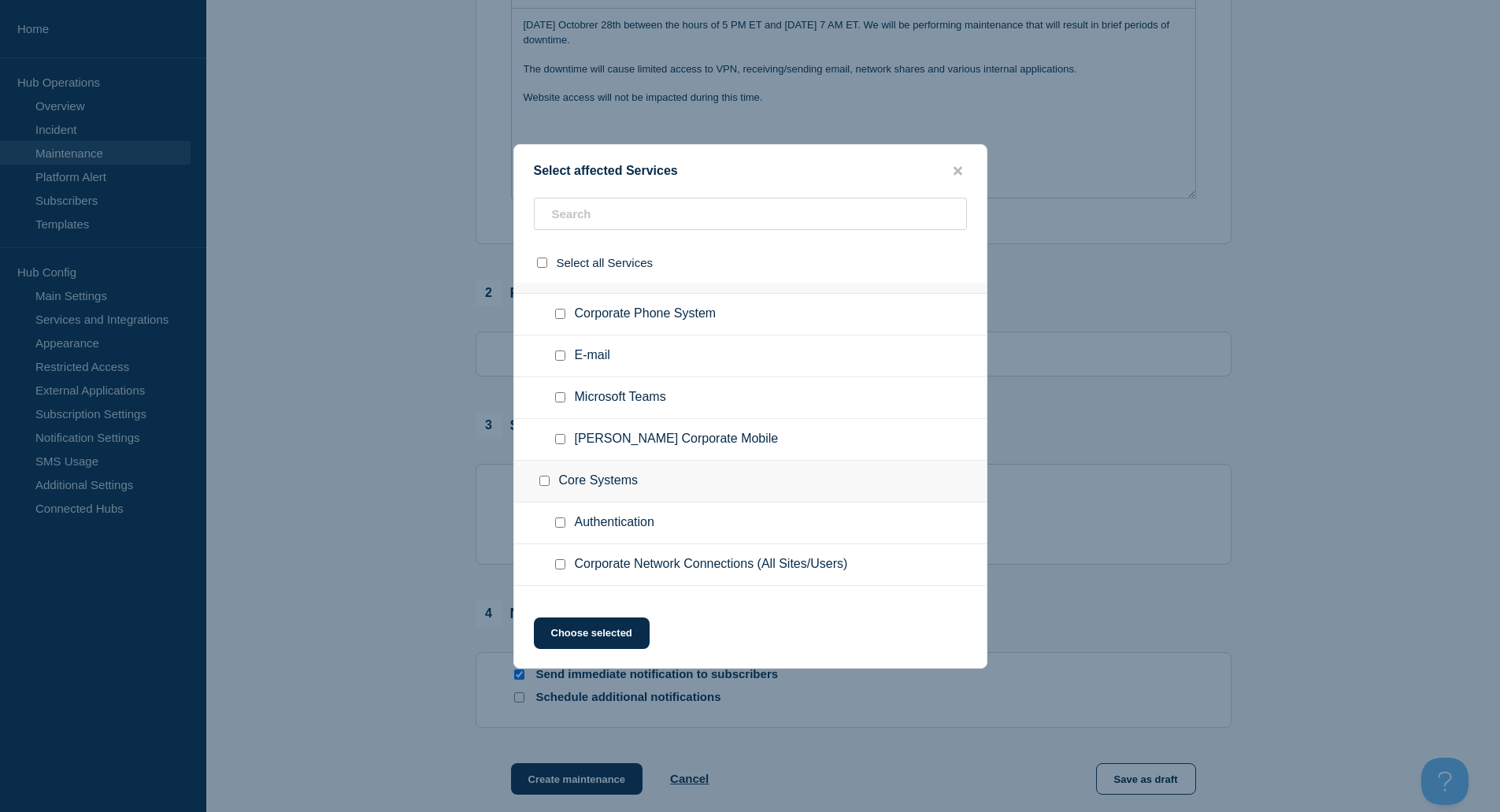
click at [559, 360] on input "E-mail checkbox" at bounding box center [560, 355] width 10 height 10
checkbox input "true"
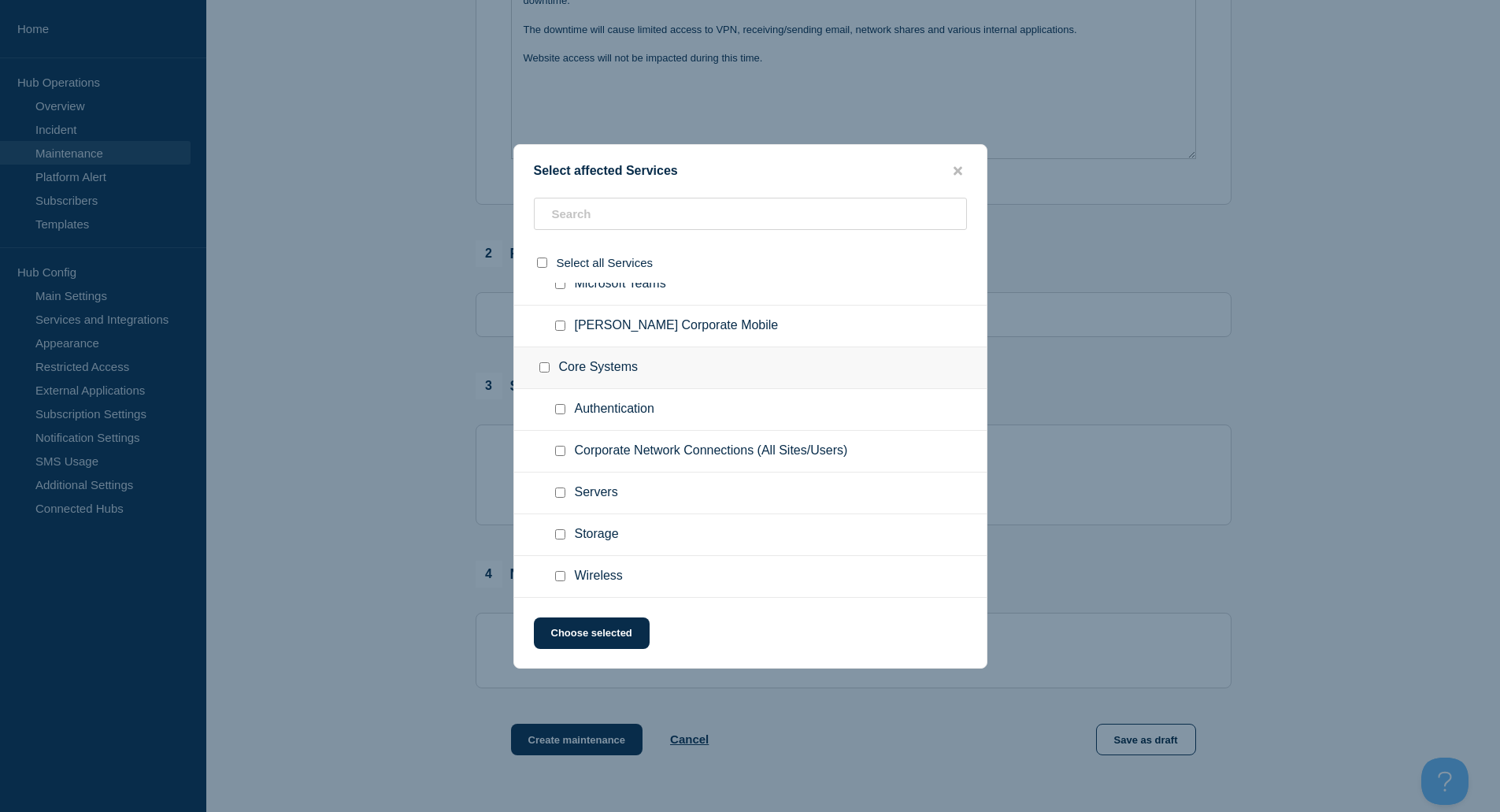
scroll to position [551, 0]
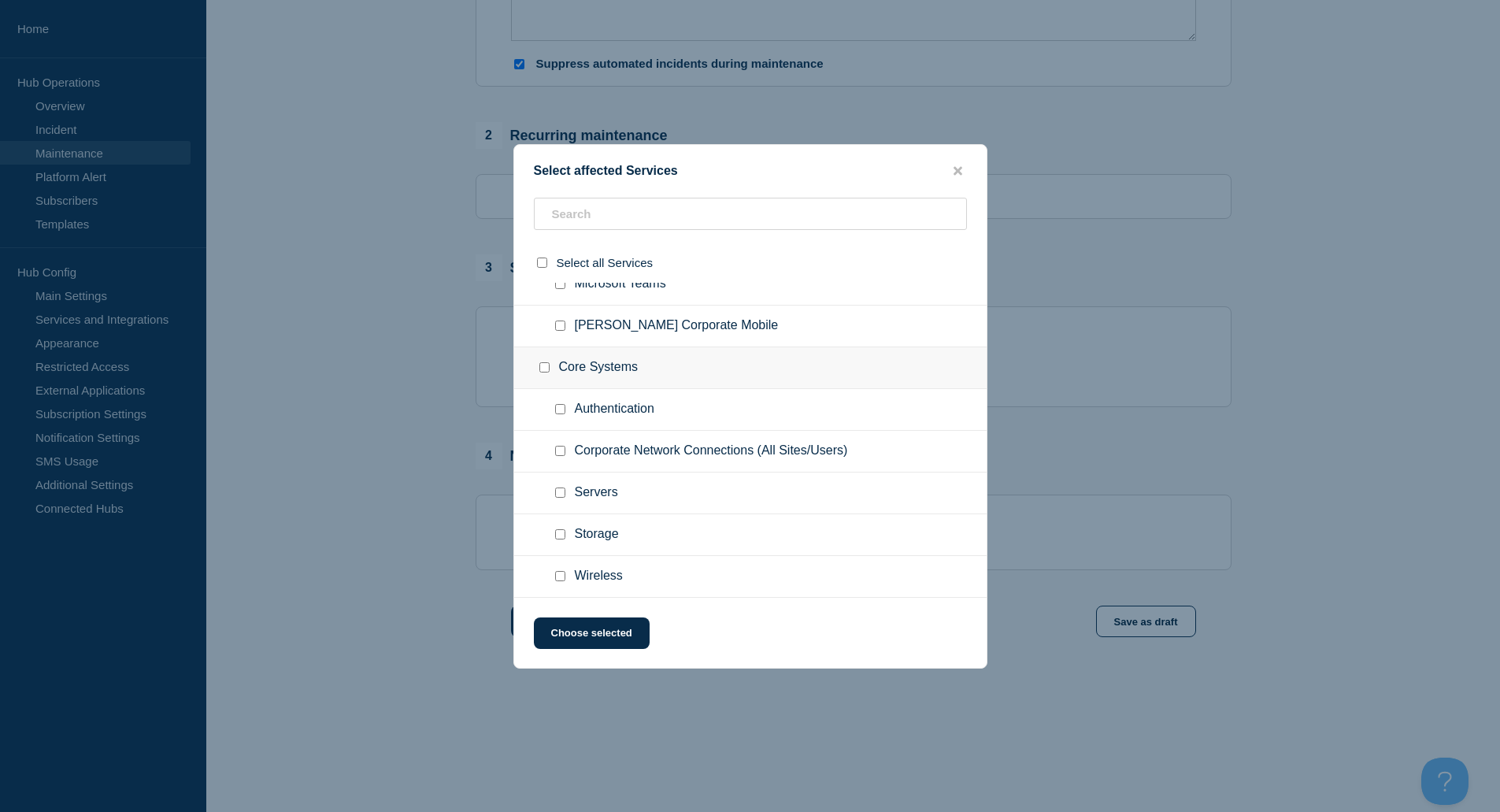
click at [555, 408] on input "Authentication checkbox" at bounding box center [560, 408] width 10 height 10
checkbox input "true"
click at [556, 491] on input "Servers checkbox" at bounding box center [560, 492] width 10 height 10
checkbox input "true"
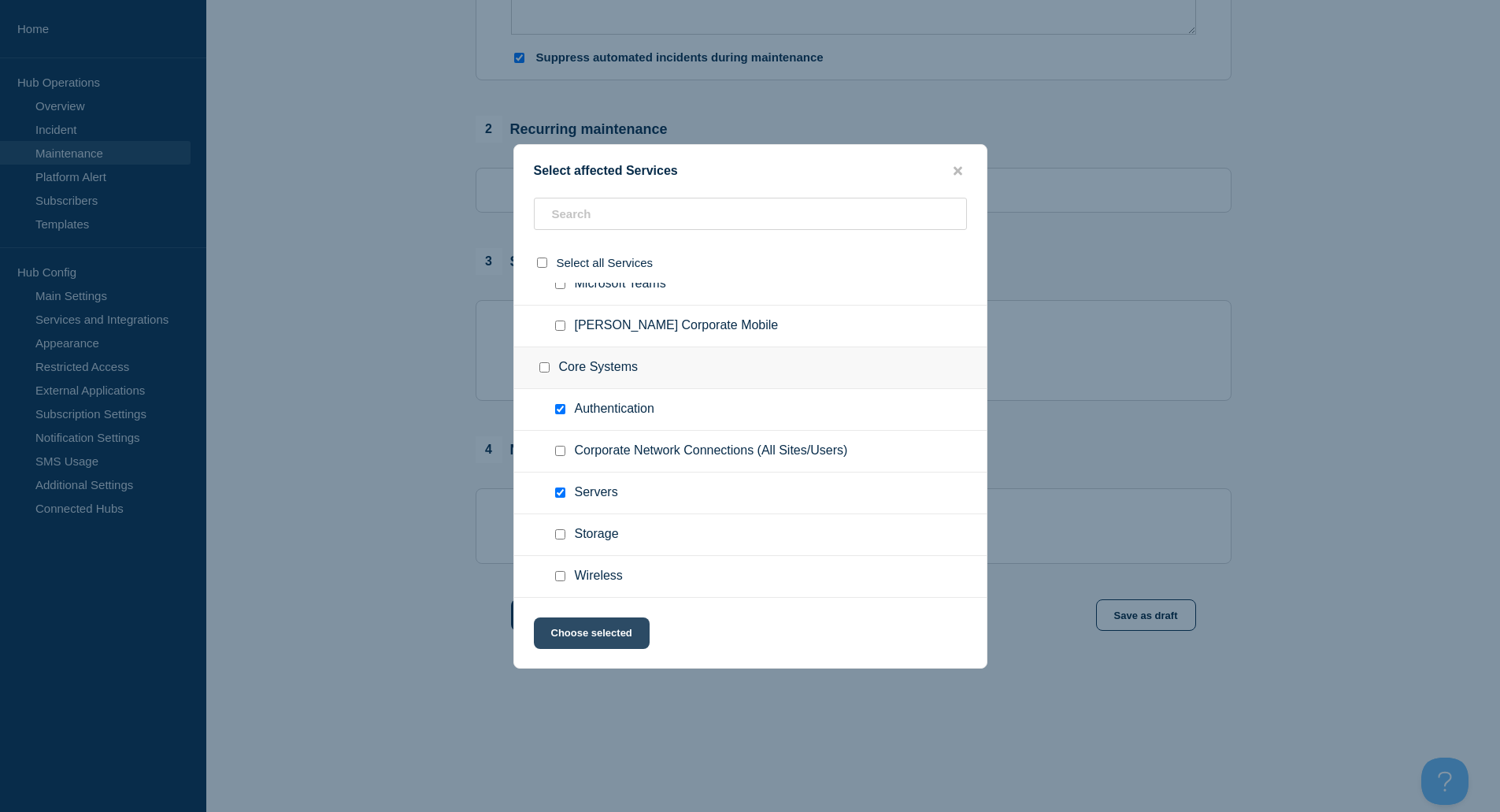
click at [615, 628] on button "Choose selected" at bounding box center [591, 633] width 115 height 31
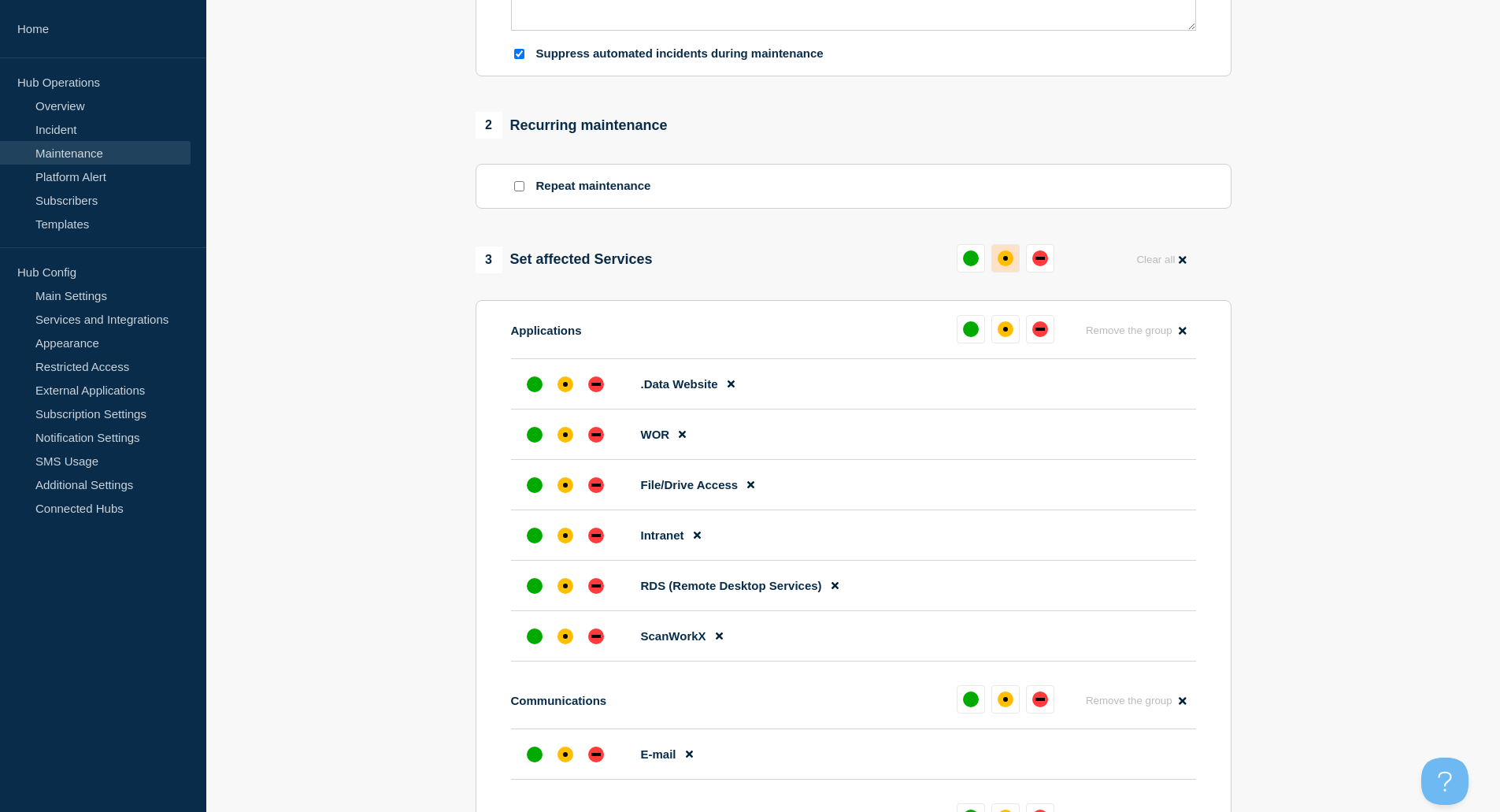
click at [1004, 257] on div "affected" at bounding box center [1006, 258] width 16 height 16
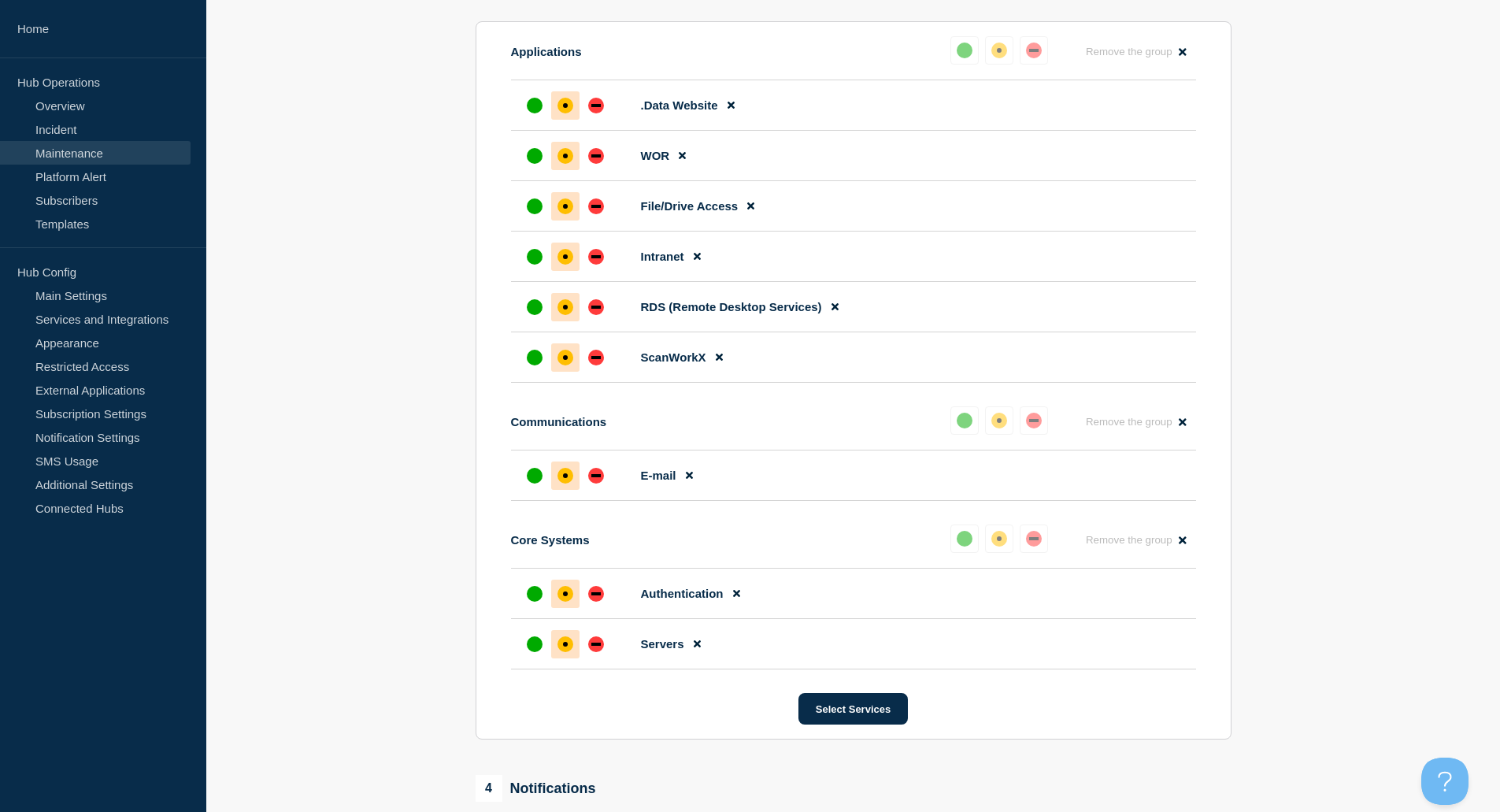
scroll to position [325, 0]
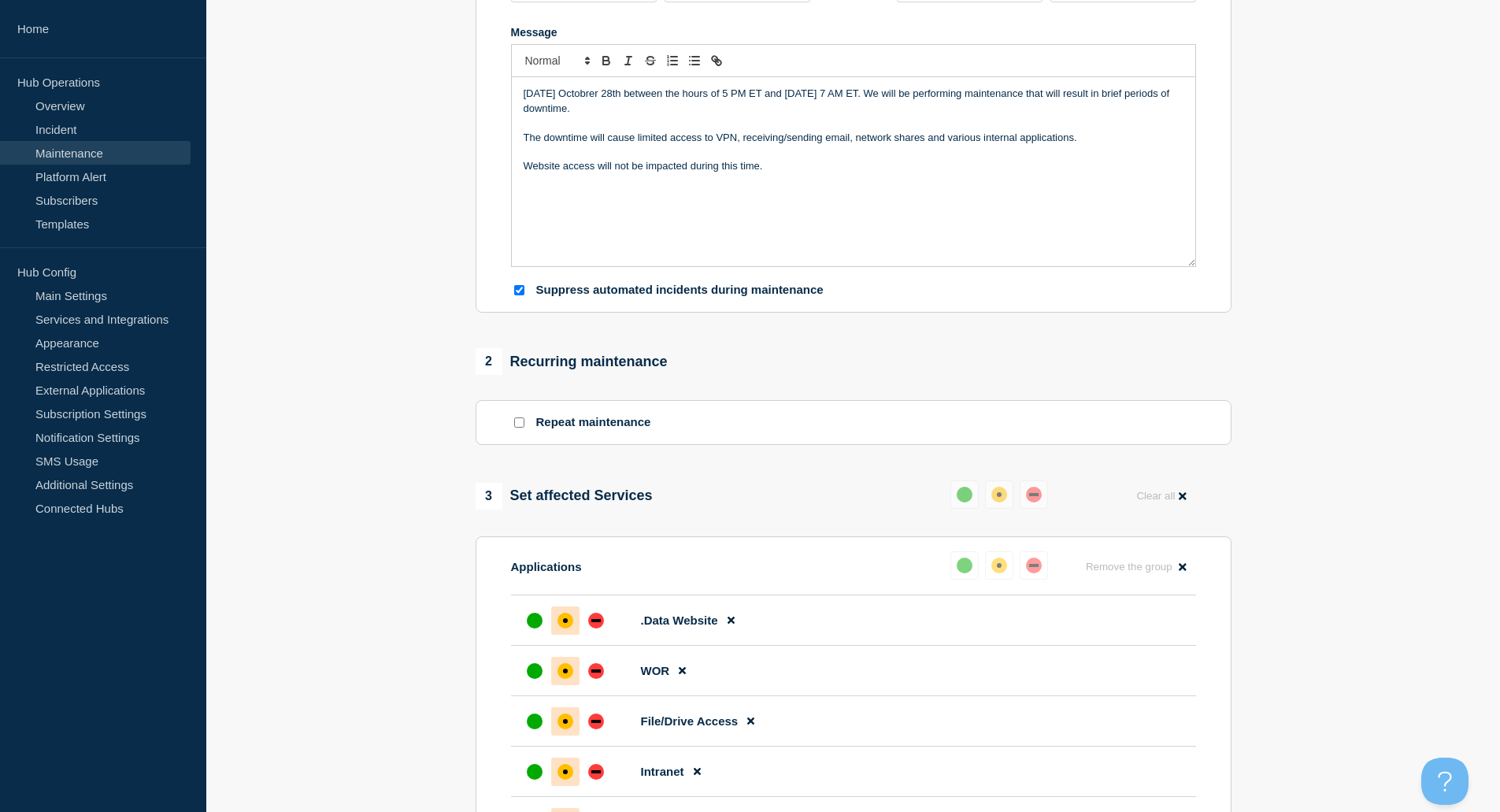
click at [633, 94] on p "On Saturday Octobrer 28th between the hours of 5 PM ET and Sunday October 19th …" at bounding box center [853, 101] width 660 height 29
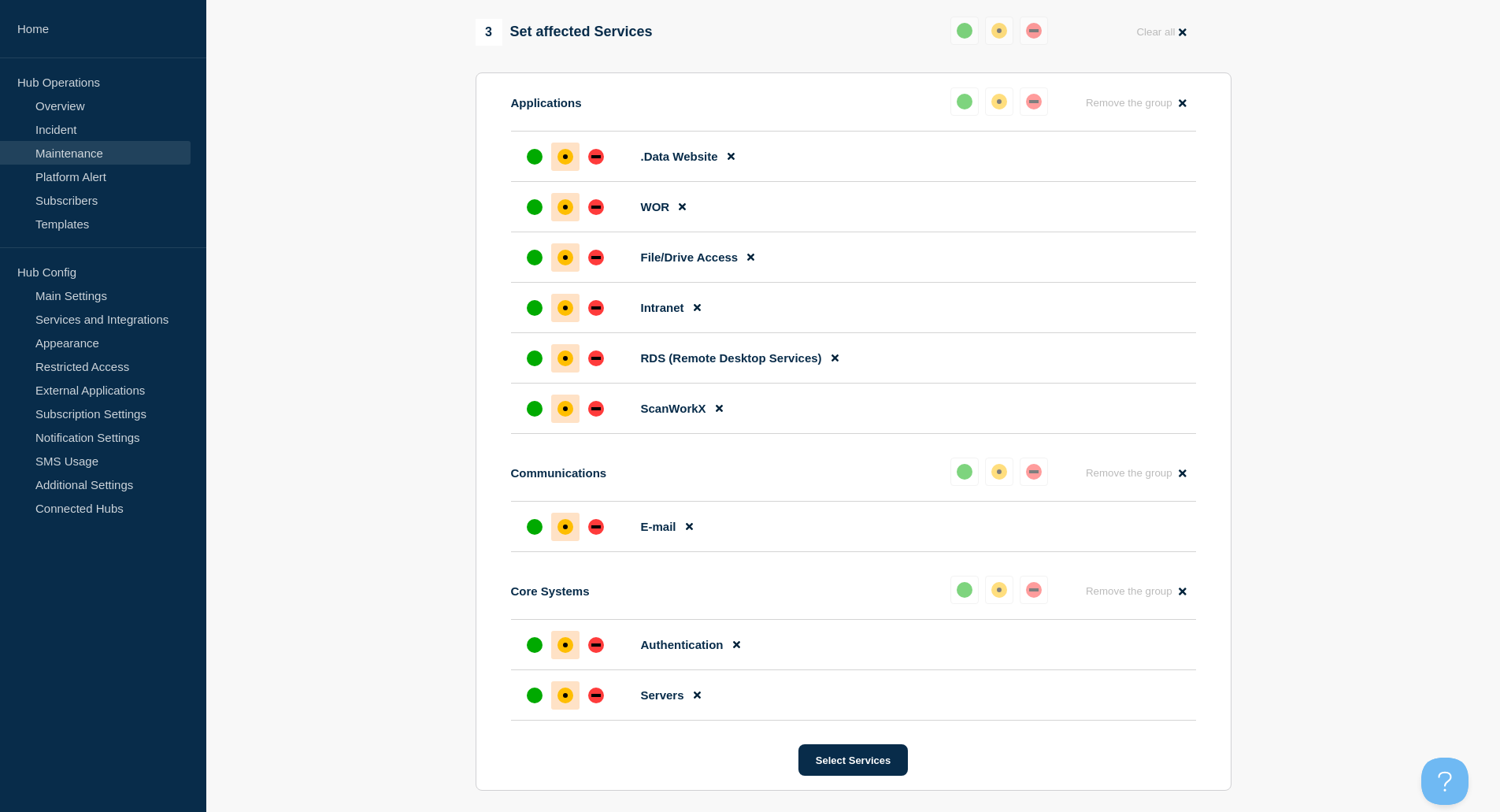
scroll to position [1182, 0]
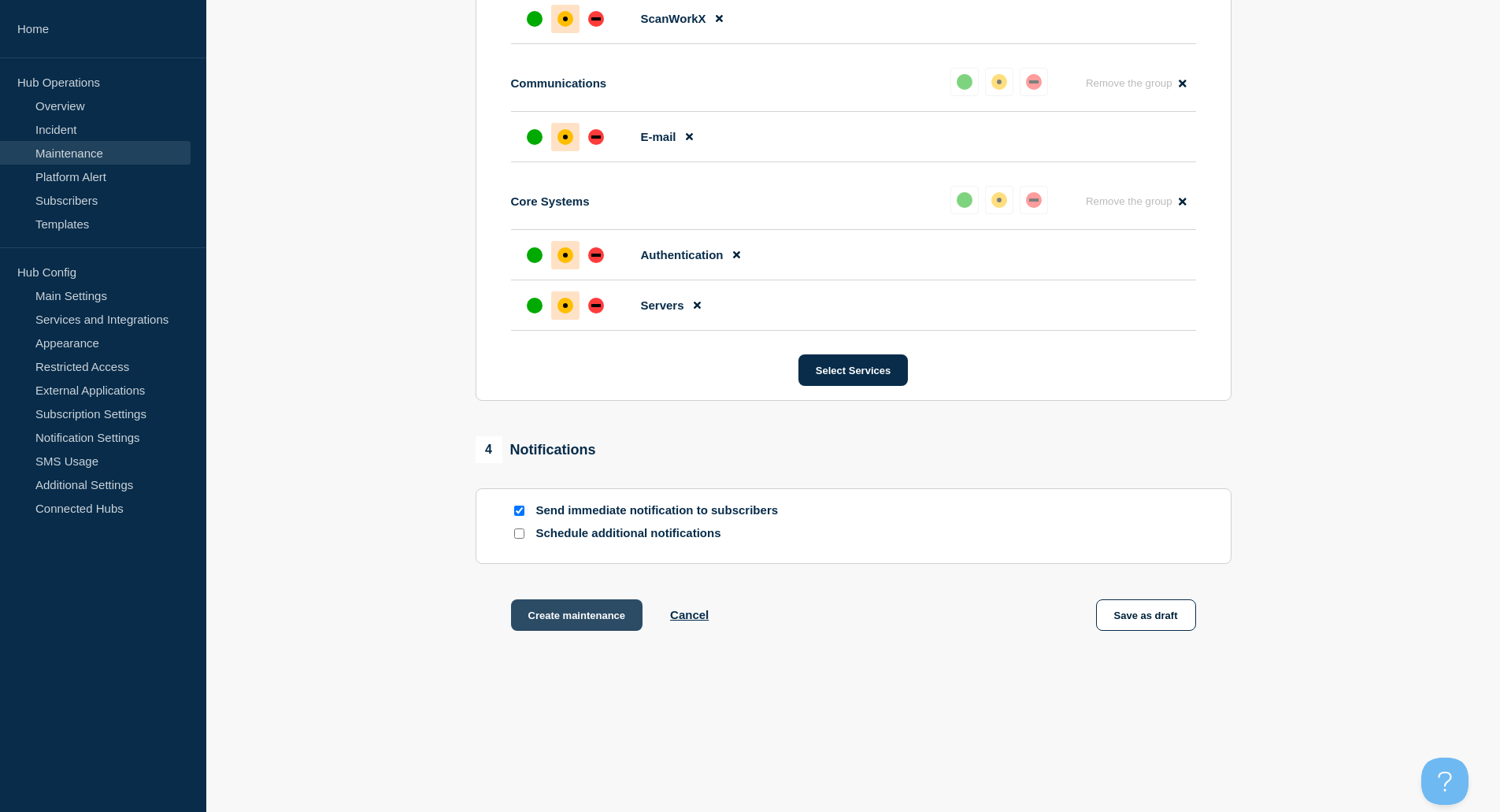
click at [568, 613] on button "Create maintenance" at bounding box center [577, 614] width 132 height 31
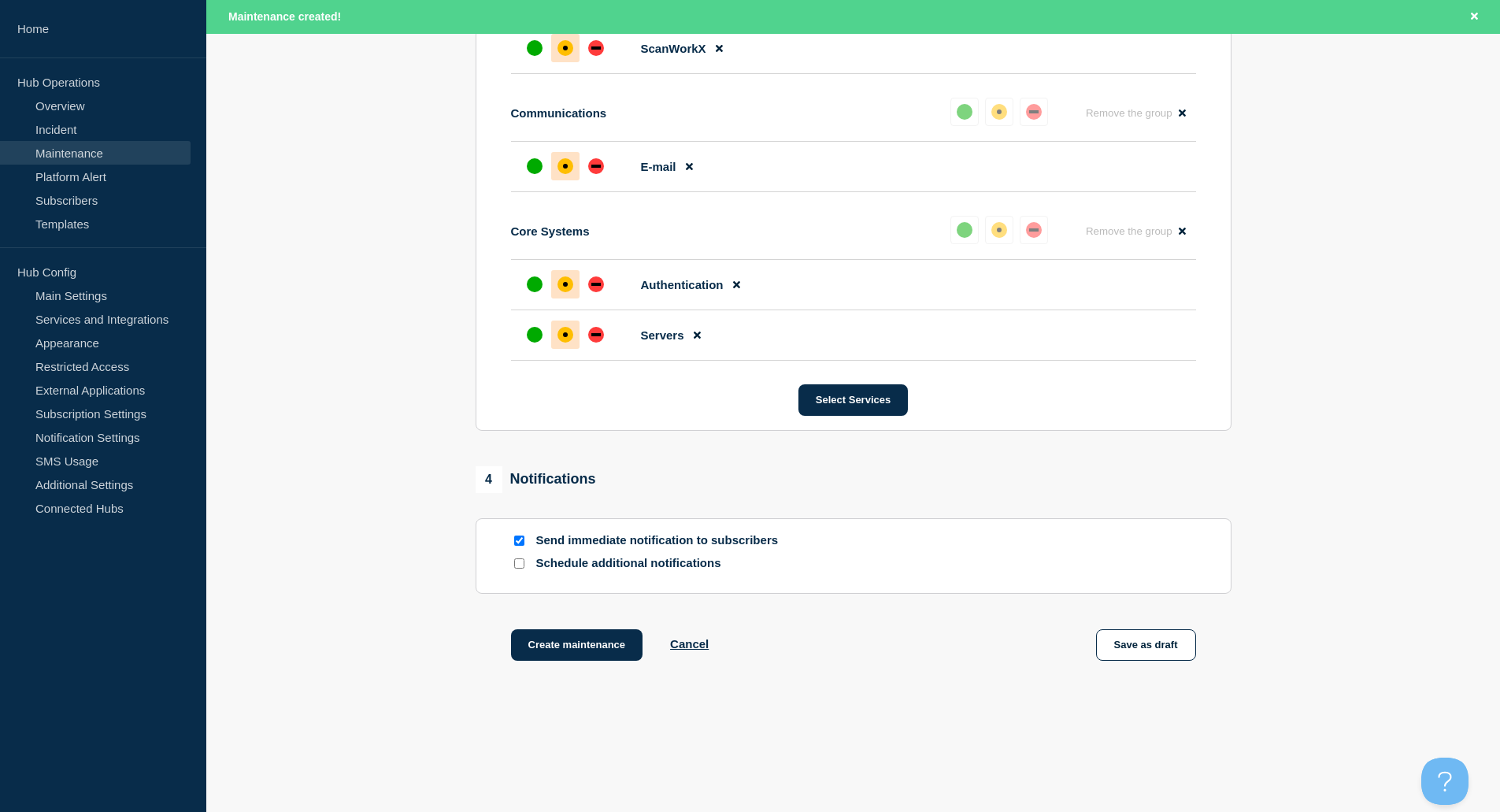
scroll to position [1216, 0]
